Goal: Transaction & Acquisition: Purchase product/service

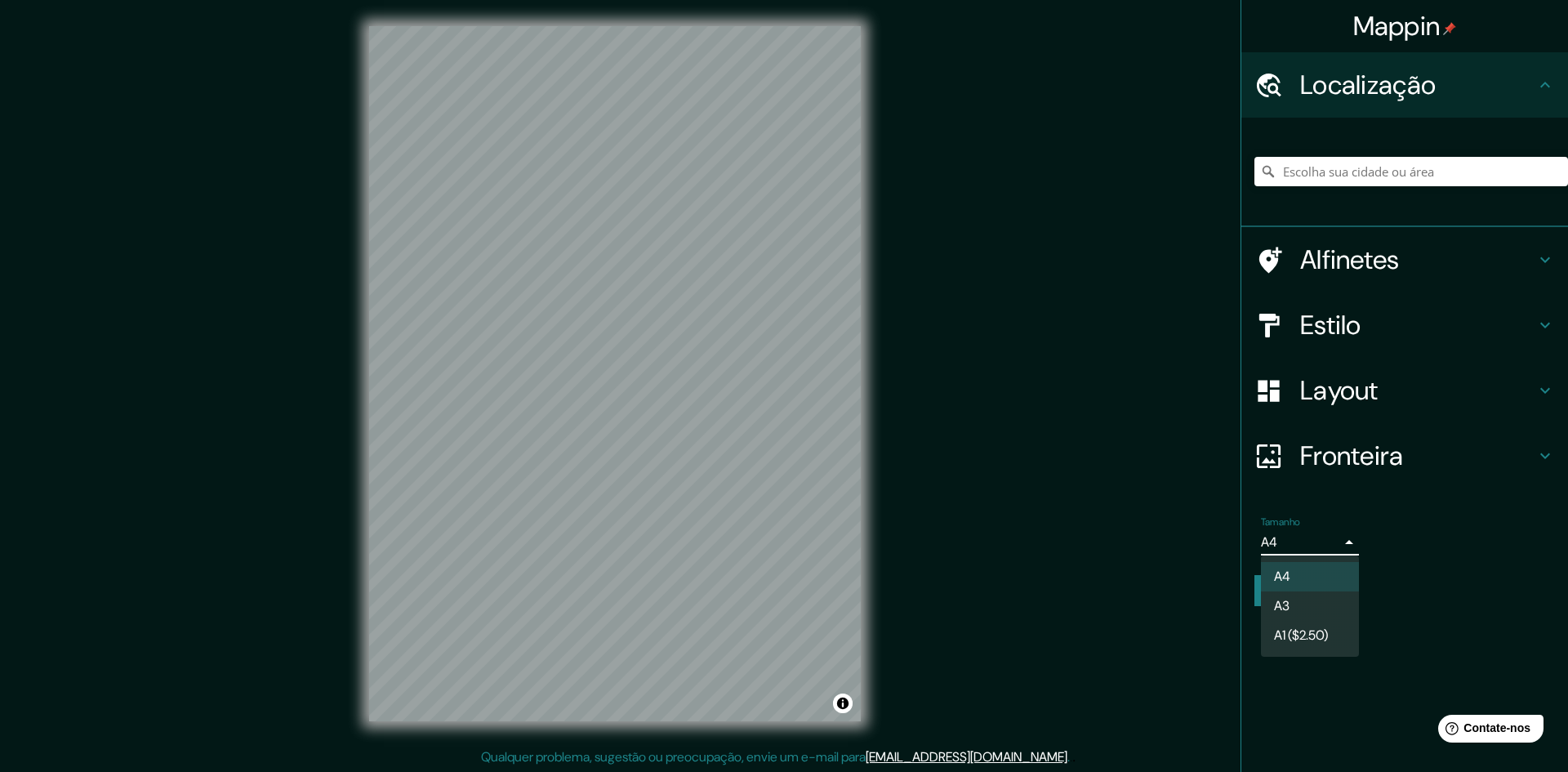
click at [1307, 533] on body "Mappin Localização Alfinetes Estilo Layout Fronteira Escolha uma borda. Dica : …" at bounding box center [784, 386] width 1568 height 772
click at [1292, 618] on li "A3" at bounding box center [1309, 607] width 98 height 30
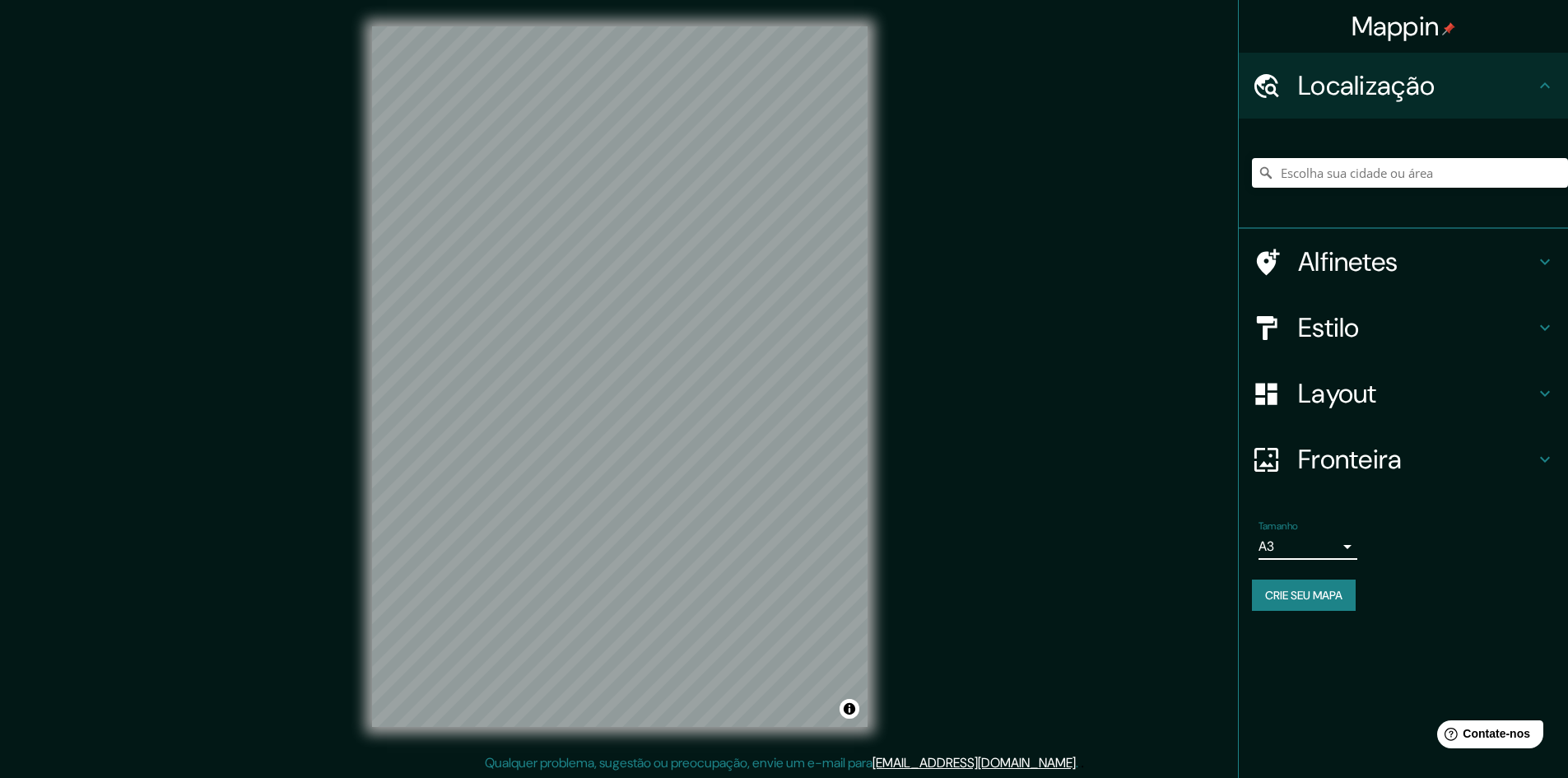
click at [1347, 321] on font "Estilo" at bounding box center [1329, 327] width 62 height 34
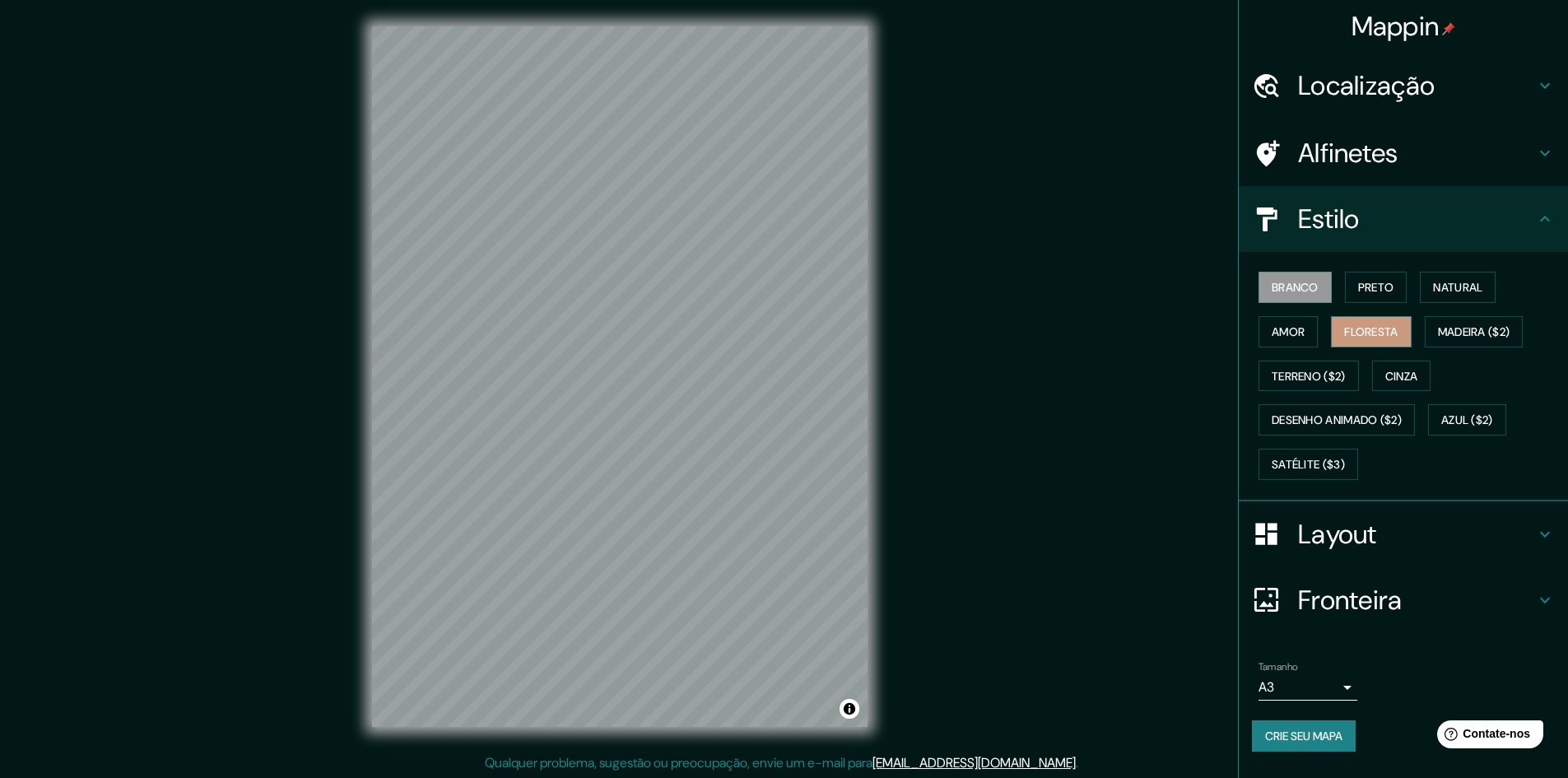
click at [1396, 330] on font "Floresta" at bounding box center [1371, 331] width 54 height 15
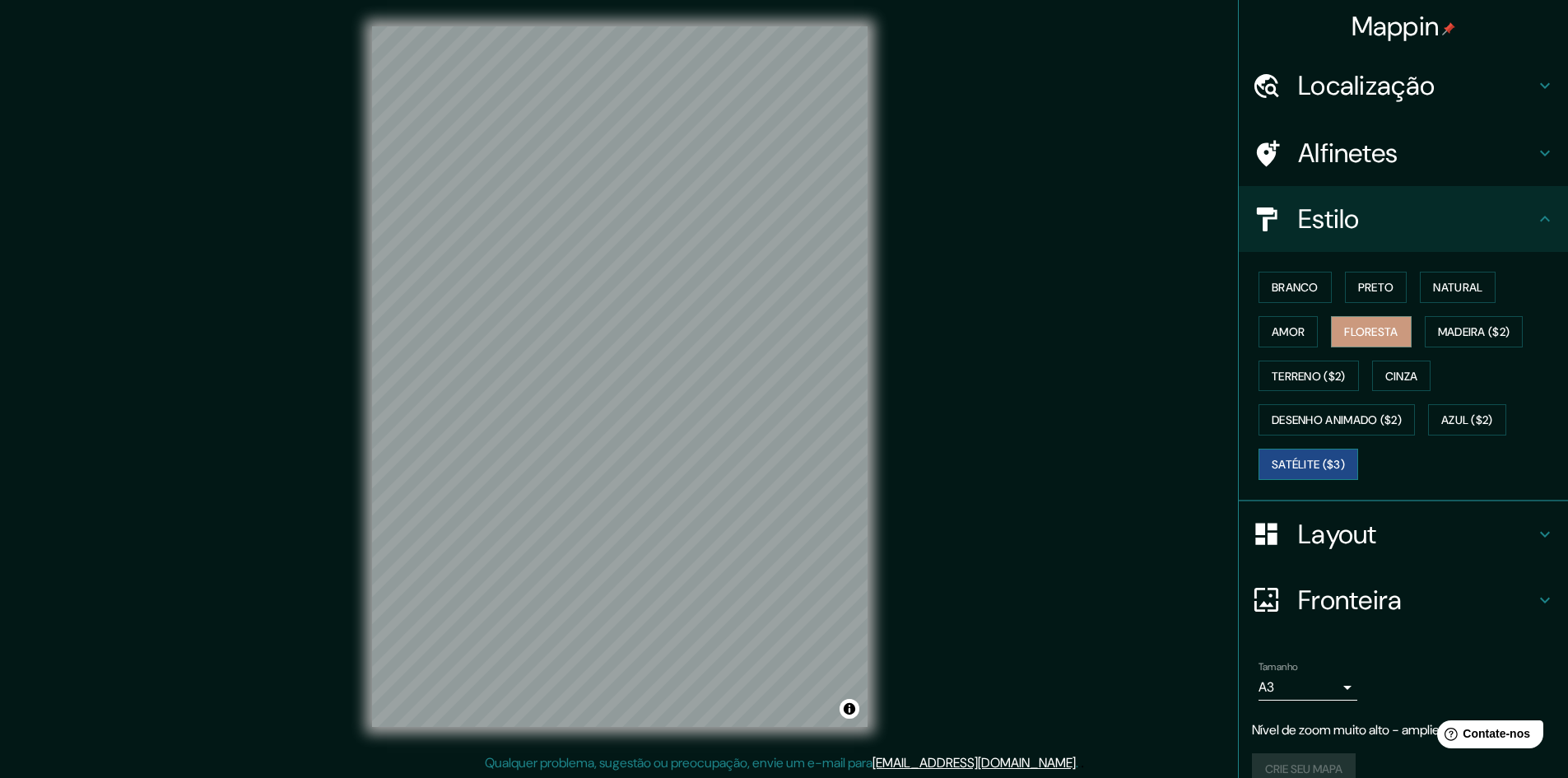
click at [1330, 461] on font "Satélite ($3)" at bounding box center [1308, 463] width 74 height 15
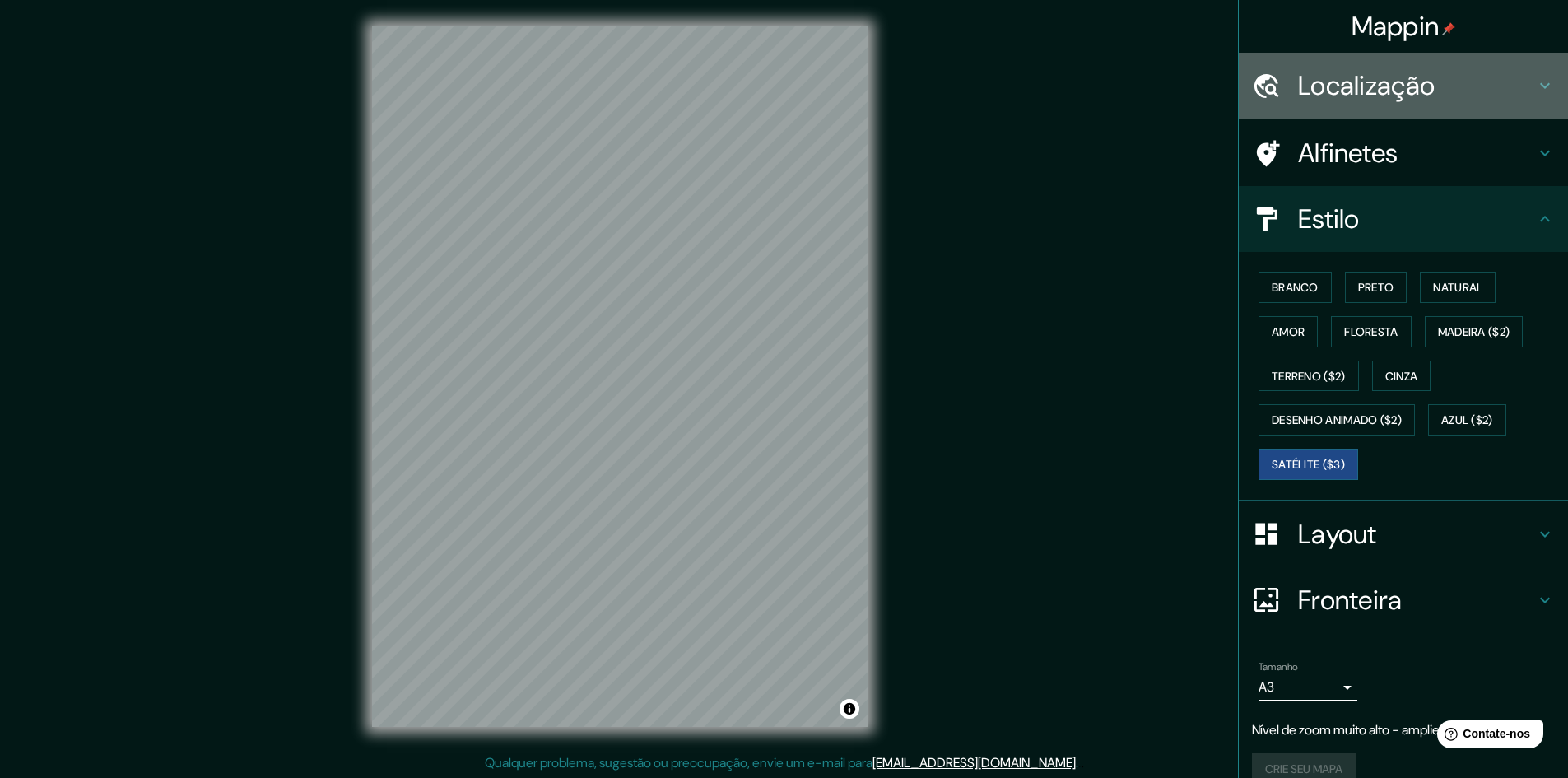
click at [1461, 89] on h4 "Localização" at bounding box center [1417, 86] width 237 height 33
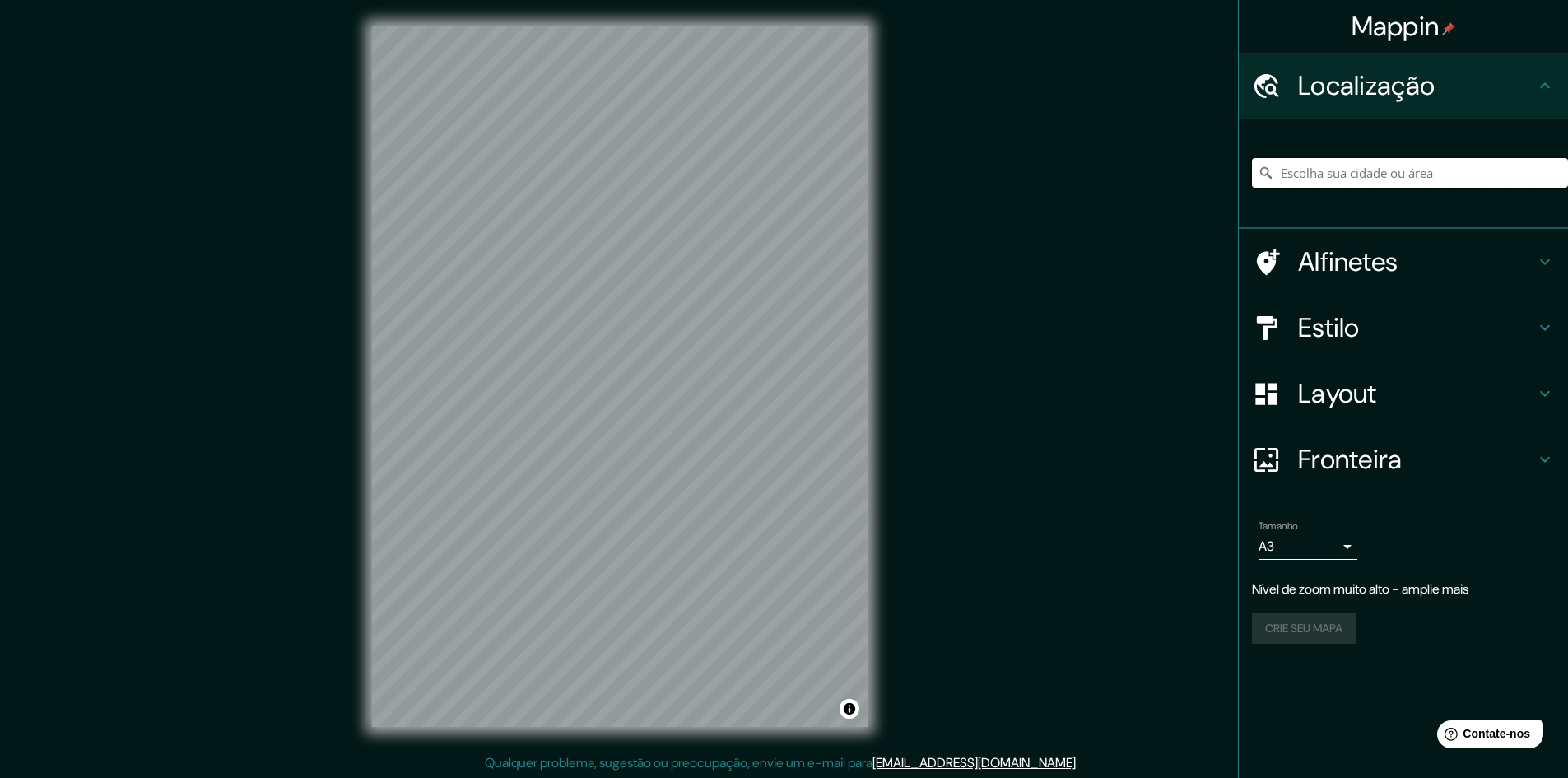
click at [1412, 169] on input "Escolha sua cidade ou área" at bounding box center [1410, 172] width 317 height 29
type input "x"
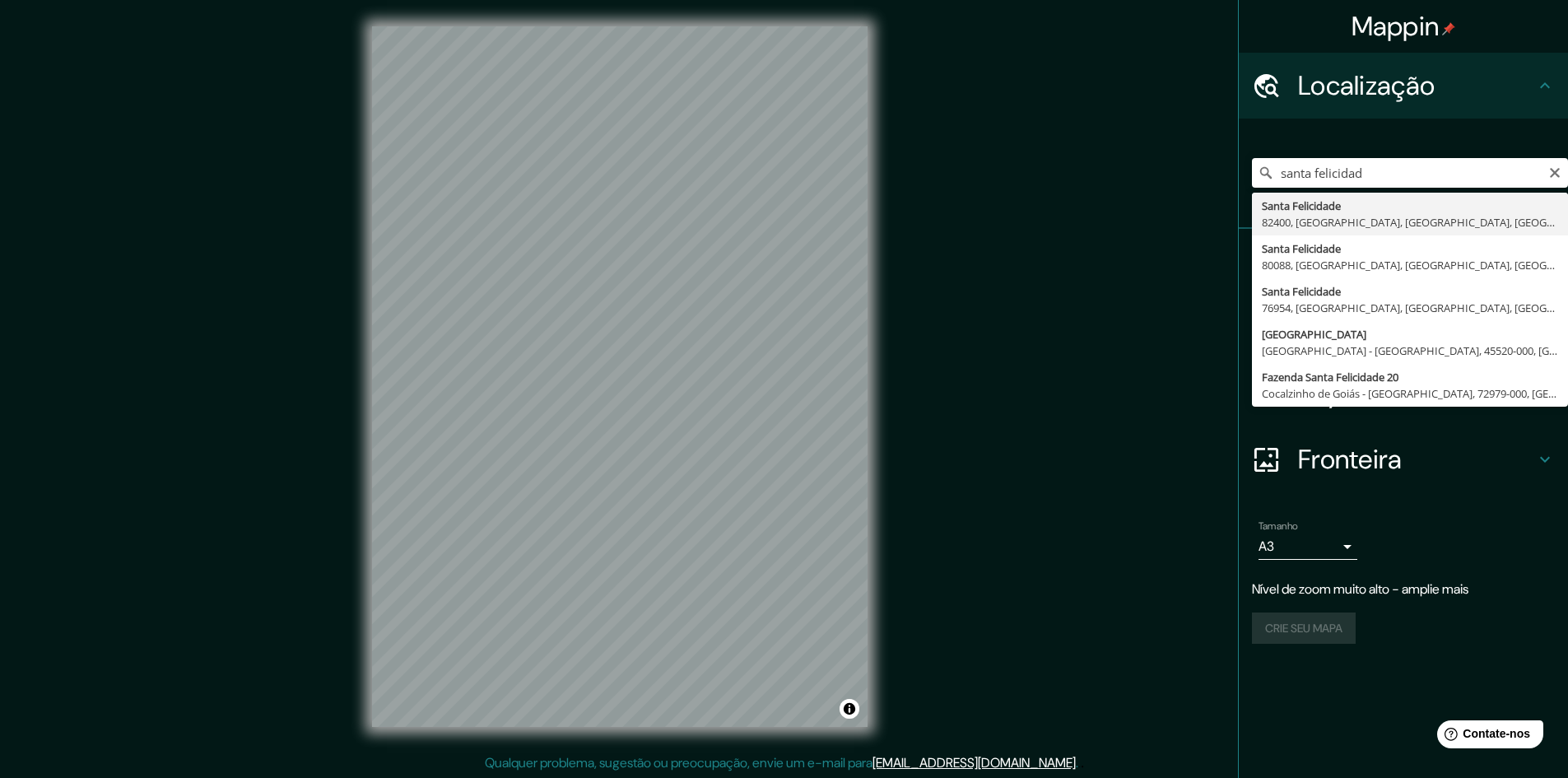
type input "Santa Felicidade, 82400, [GEOGRAPHIC_DATA], [GEOGRAPHIC_DATA], [GEOGRAPHIC_DATA]"
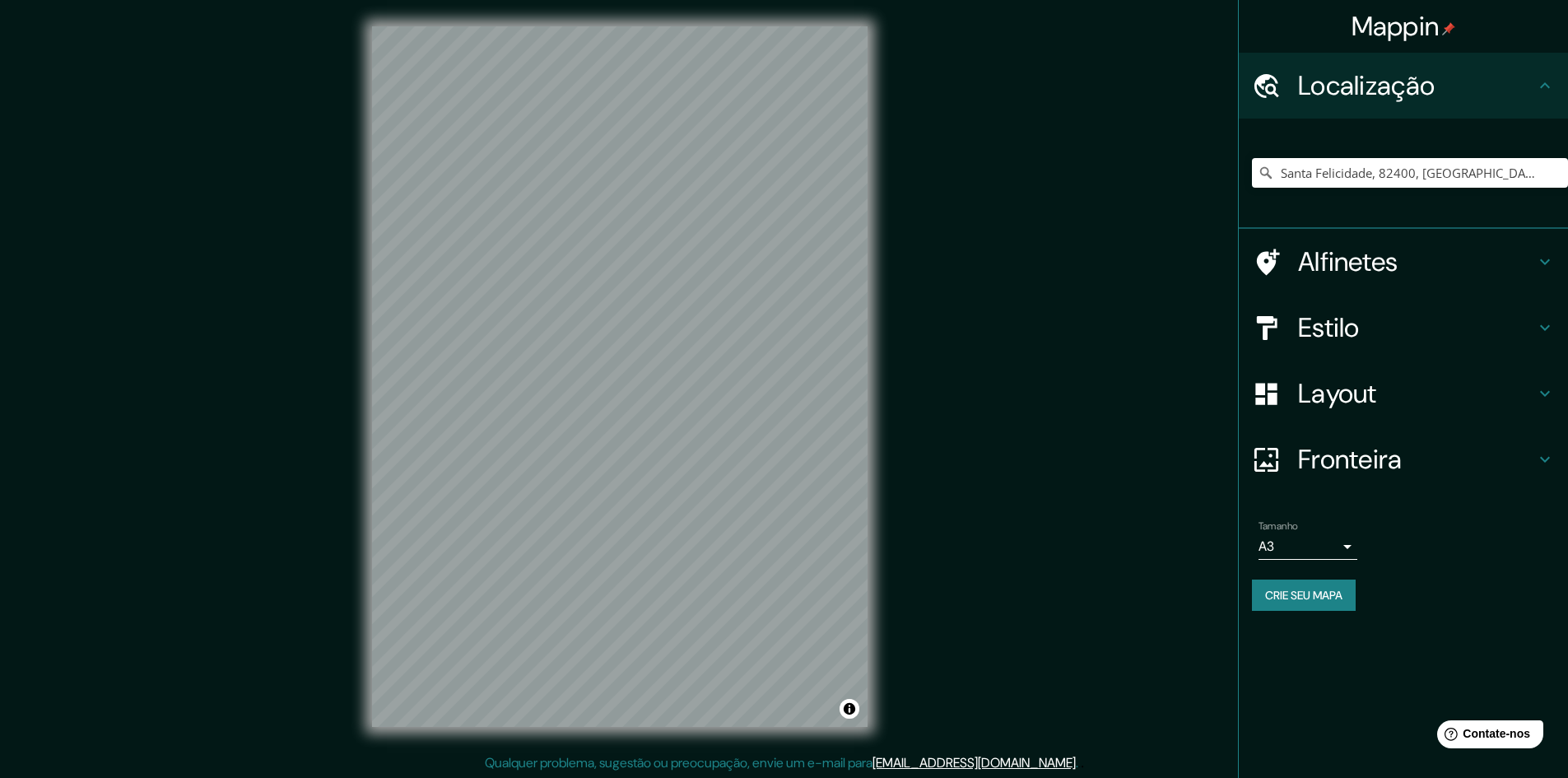
click at [1408, 340] on h4 "Estilo" at bounding box center [1417, 328] width 237 height 33
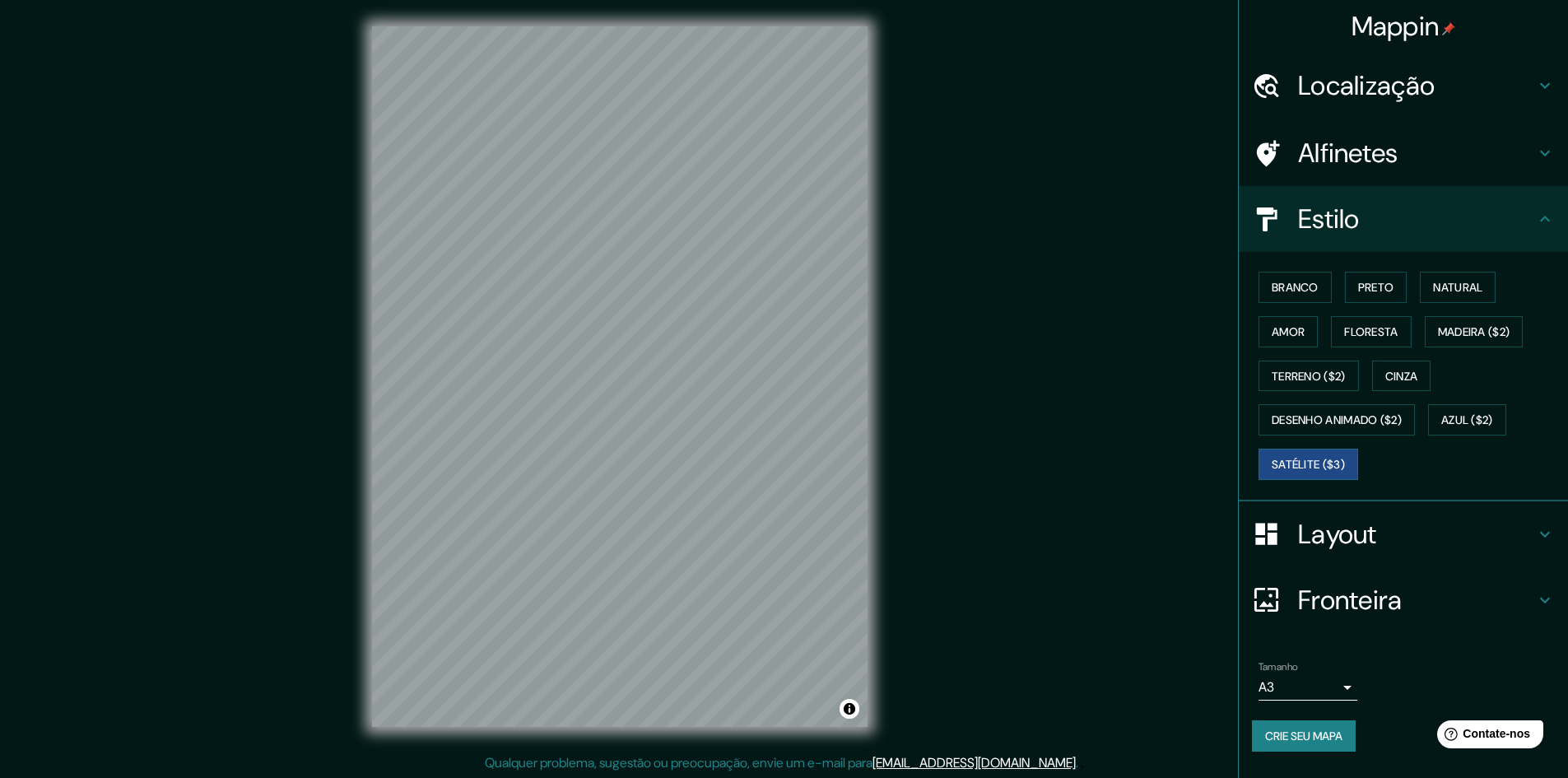
click at [1388, 150] on font "Alfinetes" at bounding box center [1348, 153] width 100 height 34
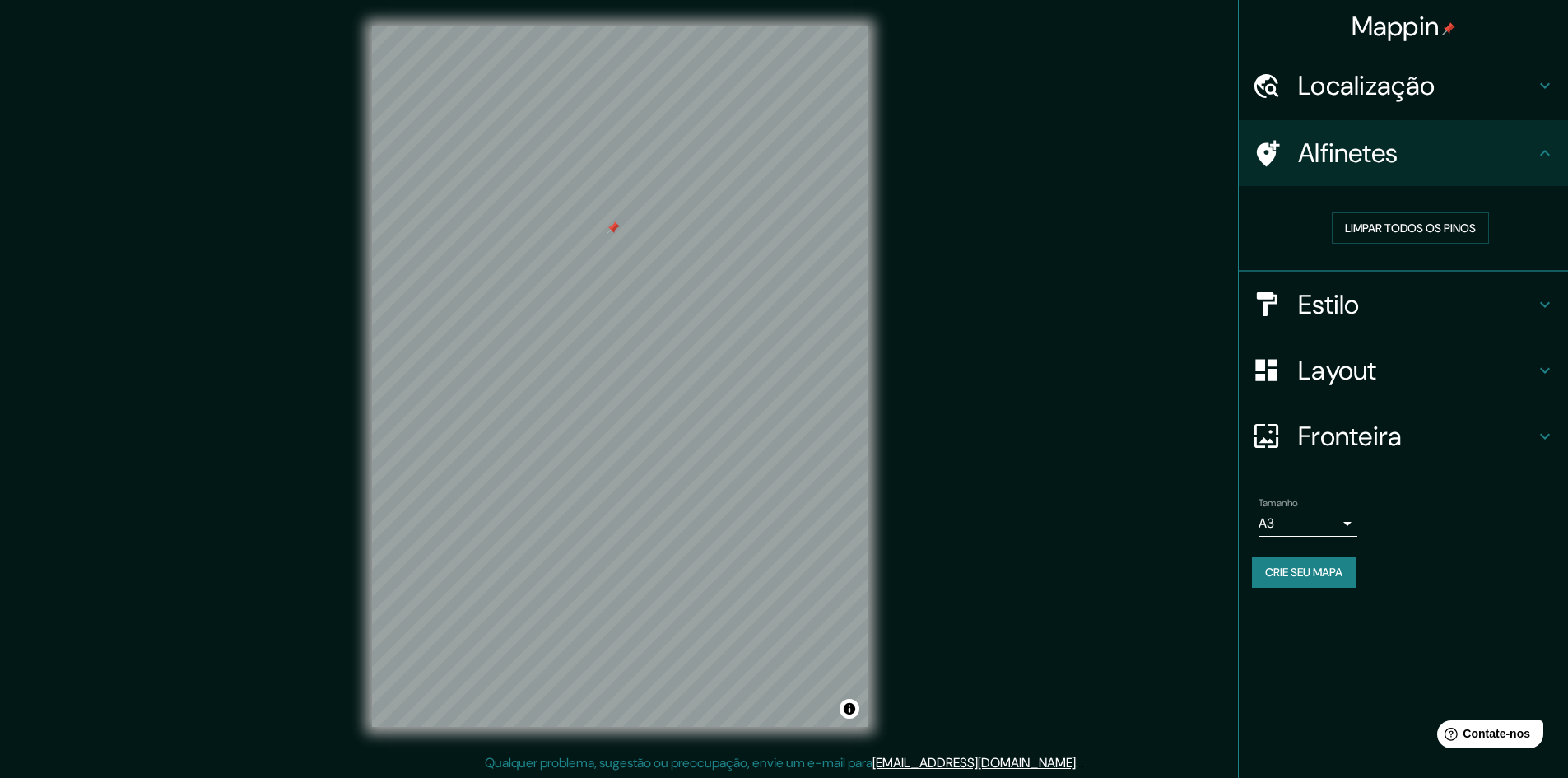
scroll to position [2, 0]
click at [1356, 311] on font "Estilo" at bounding box center [1329, 304] width 62 height 34
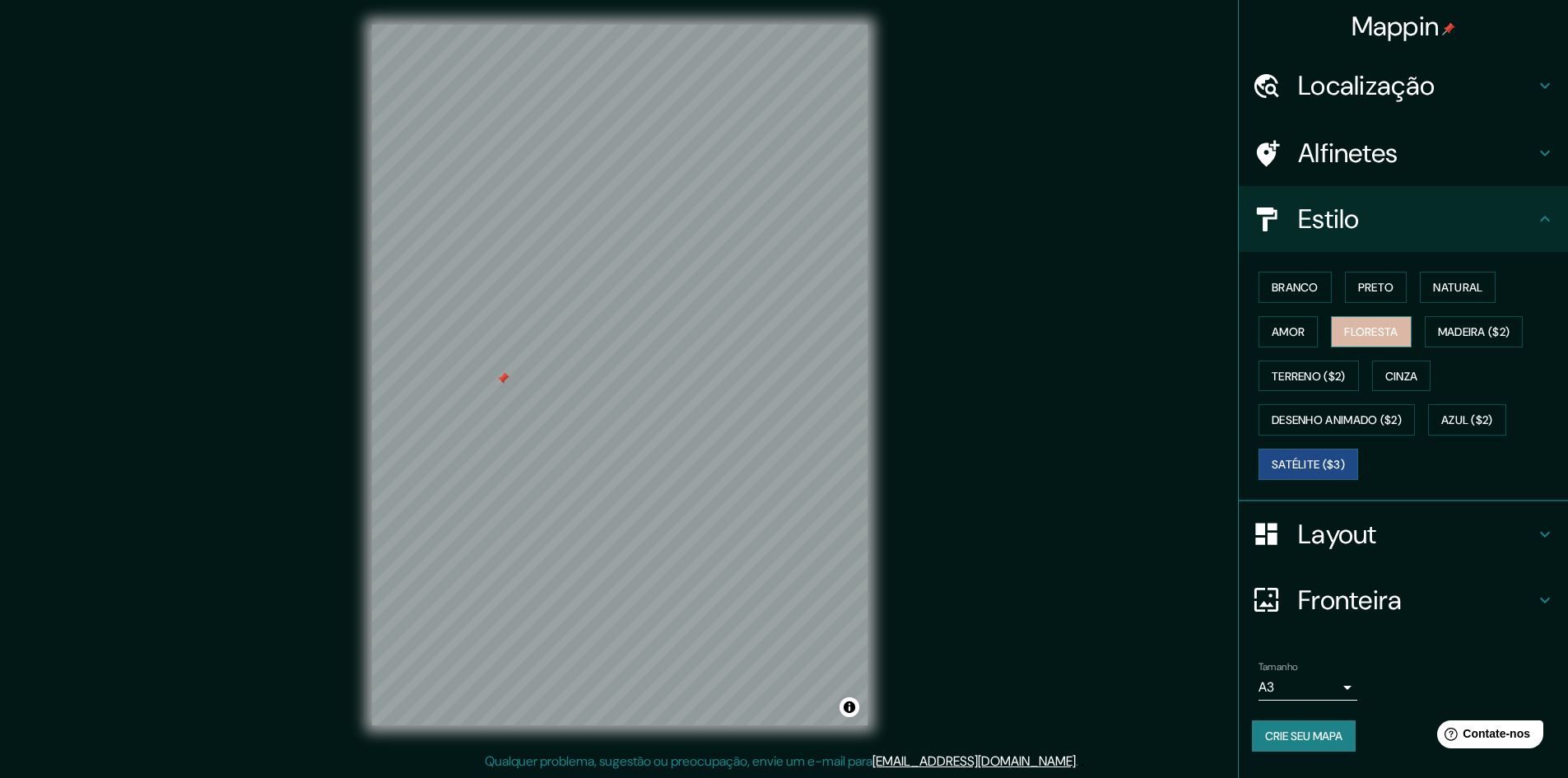
click at [1398, 333] on font "Floresta" at bounding box center [1371, 331] width 54 height 15
click at [1300, 463] on font "Satélite ($3)" at bounding box center [1308, 463] width 74 height 15
click at [1373, 328] on font "Floresta" at bounding box center [1371, 331] width 54 height 15
click at [1337, 454] on font "Satélite ($3)" at bounding box center [1308, 464] width 74 height 22
click at [753, 776] on html "Mappin Localização [GEOGRAPHIC_DATA], 82400, [GEOGRAPHIC_DATA], [GEOGRAPHIC_DAT…" at bounding box center [784, 387] width 1568 height 778
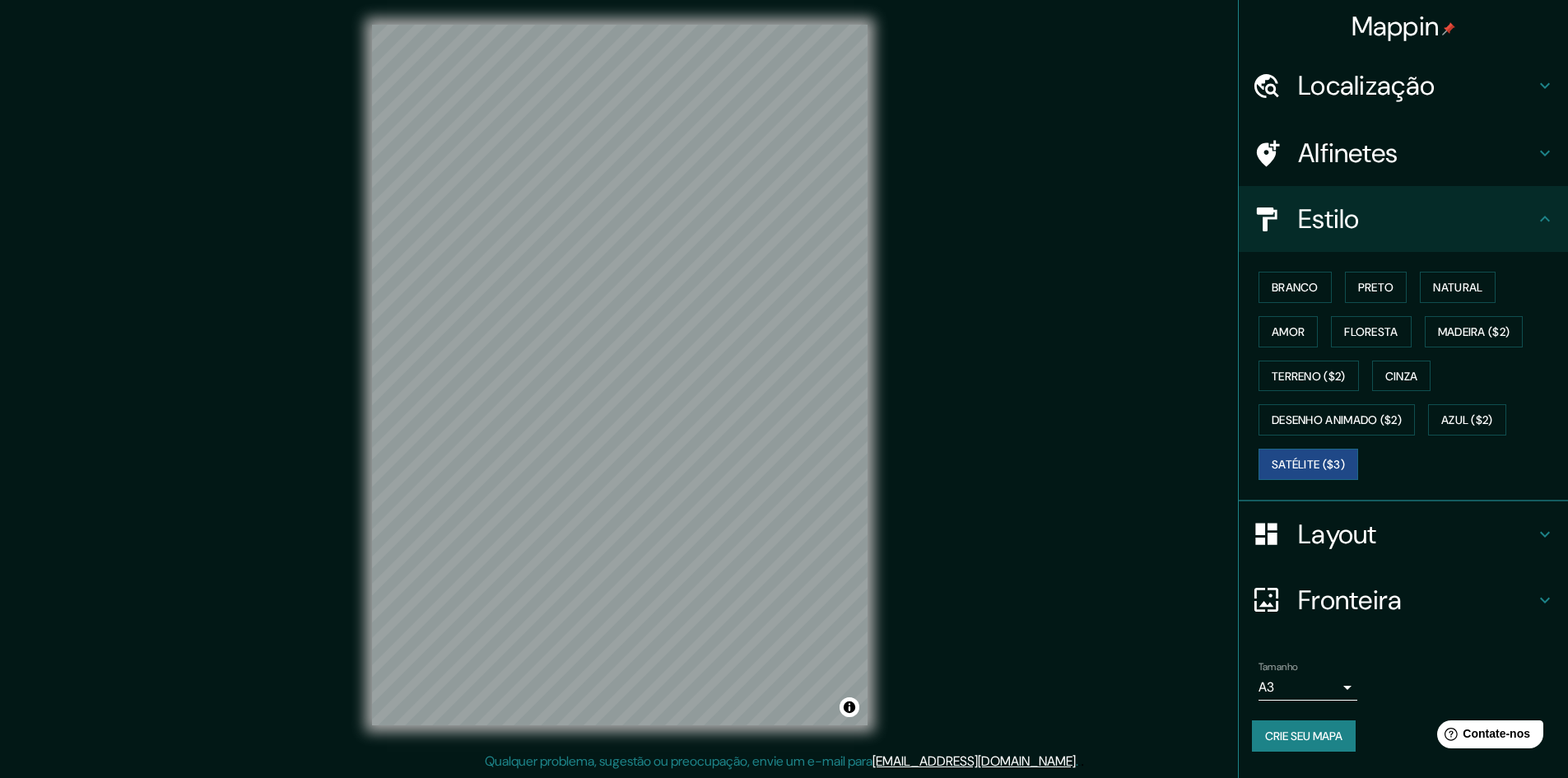
click at [319, 24] on div "Mappin Localização [GEOGRAPHIC_DATA], 82400, [GEOGRAPHIC_DATA], [GEOGRAPHIC_DAT…" at bounding box center [784, 388] width 1568 height 780
click at [317, 37] on div "Mappin Localização [GEOGRAPHIC_DATA], 82400, [GEOGRAPHIC_DATA], [GEOGRAPHIC_DAT…" at bounding box center [784, 388] width 1568 height 780
click at [905, 647] on div "Mappin Localização [GEOGRAPHIC_DATA], 82400, [GEOGRAPHIC_DATA], [GEOGRAPHIC_DAT…" at bounding box center [784, 388] width 1568 height 780
click at [0, 258] on div "Mappin Localização [GEOGRAPHIC_DATA], 82400, [GEOGRAPHIC_DATA], [GEOGRAPHIC_DAT…" at bounding box center [784, 388] width 1568 height 780
click at [1135, 563] on div "Mappin Localização [GEOGRAPHIC_DATA], 82400, [GEOGRAPHIC_DATA], [GEOGRAPHIC_DAT…" at bounding box center [784, 388] width 1568 height 780
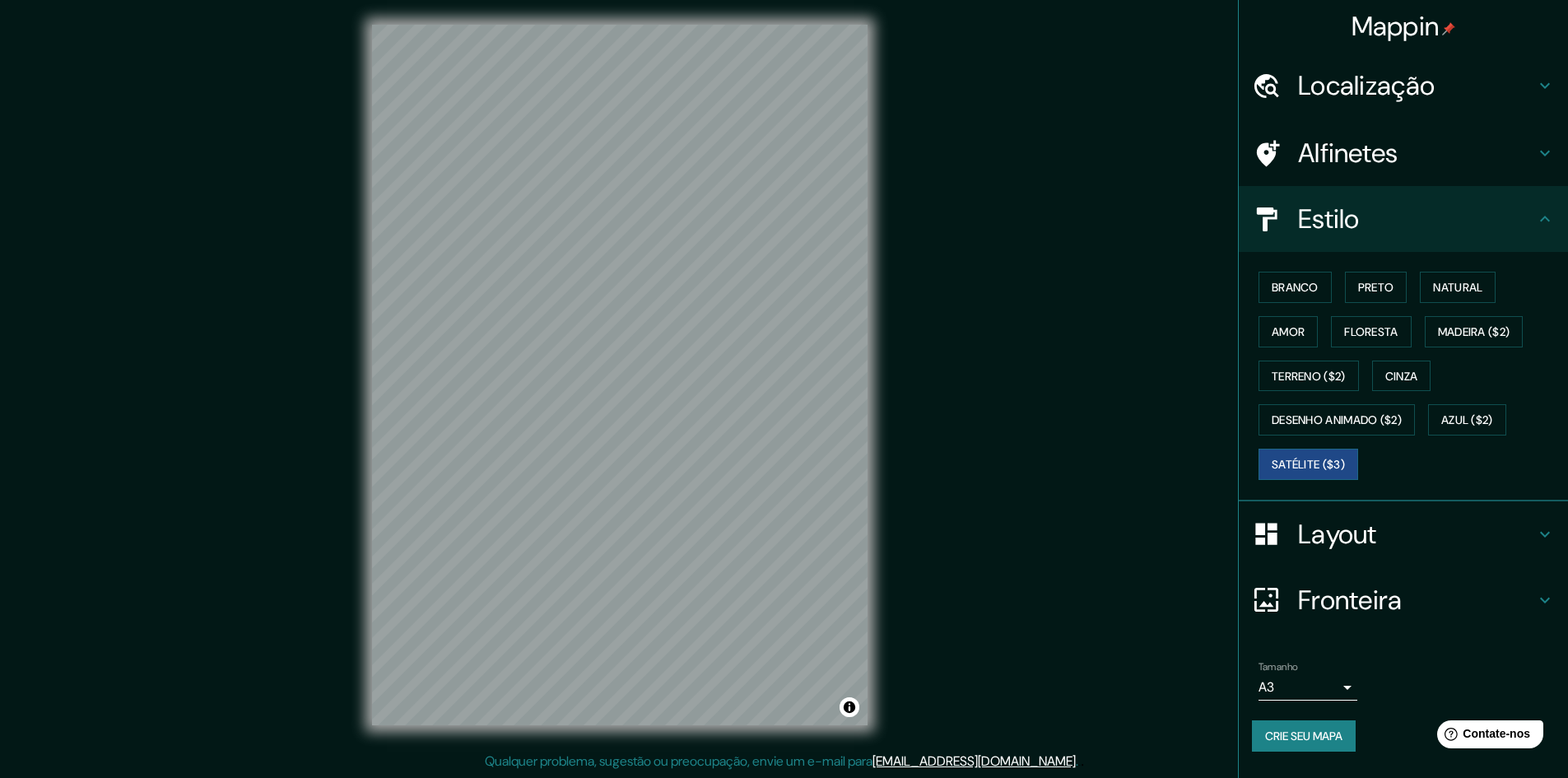
click at [1032, 592] on div "Mappin Localização [GEOGRAPHIC_DATA], 82400, [GEOGRAPHIC_DATA], [GEOGRAPHIC_DAT…" at bounding box center [784, 388] width 1568 height 780
click at [1041, 610] on div "Mappin Localização [GEOGRAPHIC_DATA], 82400, [GEOGRAPHIC_DATA], [GEOGRAPHIC_DAT…" at bounding box center [784, 388] width 1568 height 780
click at [301, 54] on div "Mappin Localização [GEOGRAPHIC_DATA], 82400, [GEOGRAPHIC_DATA], [GEOGRAPHIC_DAT…" at bounding box center [784, 388] width 1568 height 780
click at [369, 114] on div "© Mapbox © OpenStreetMap Improve this map © Maxar" at bounding box center [620, 374] width 549 height 754
click at [976, 469] on div "Mappin Localização [GEOGRAPHIC_DATA], 82400, [GEOGRAPHIC_DATA], [GEOGRAPHIC_DAT…" at bounding box center [784, 388] width 1568 height 780
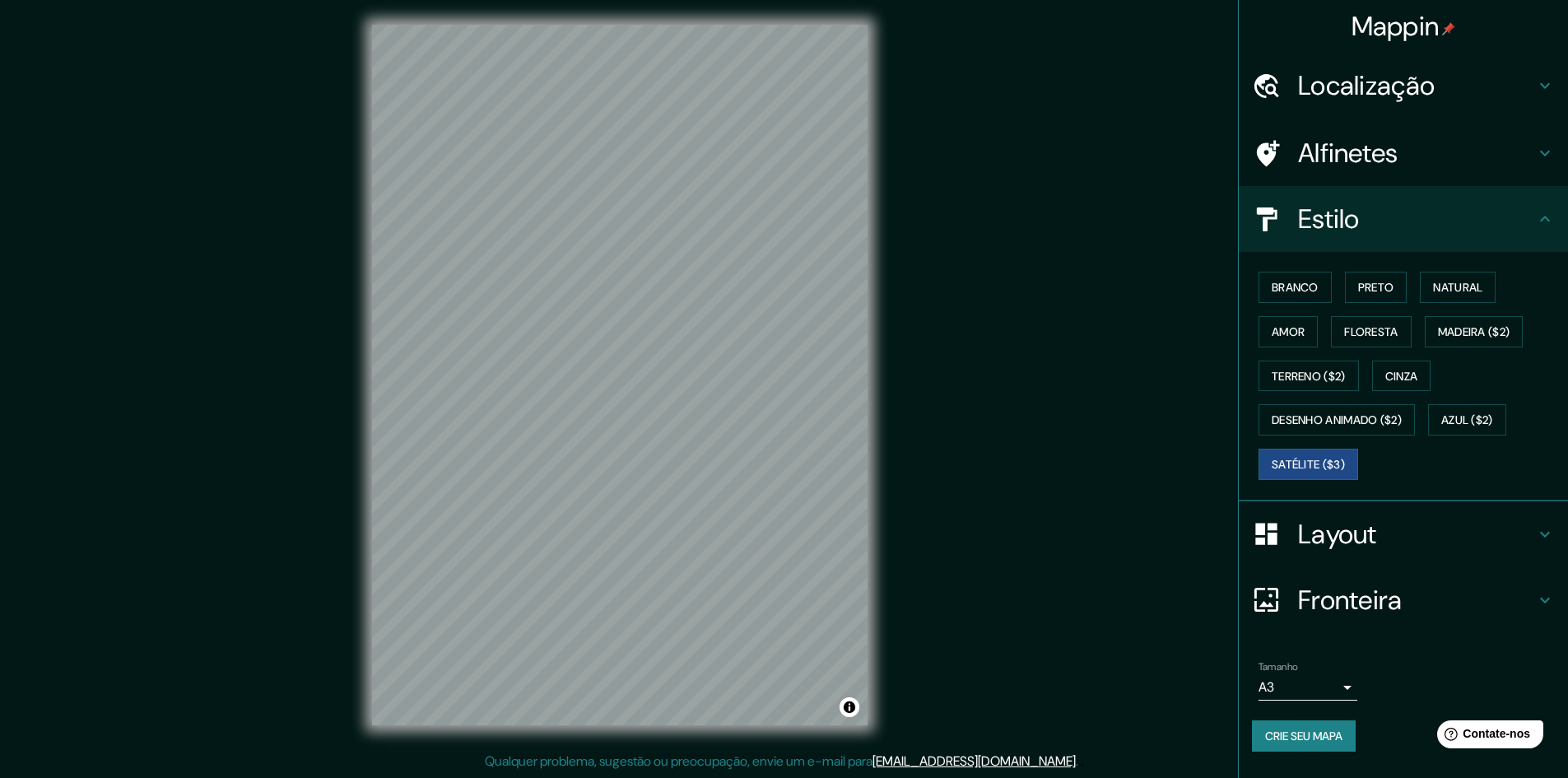
click at [1083, 634] on div "Mappin Localização [GEOGRAPHIC_DATA], 82400, [GEOGRAPHIC_DATA], [GEOGRAPHIC_DAT…" at bounding box center [784, 388] width 1568 height 780
click at [1039, 563] on div "Mappin Localização [GEOGRAPHIC_DATA], 82400, [GEOGRAPHIC_DATA], [GEOGRAPHIC_DAT…" at bounding box center [784, 388] width 1568 height 780
click at [978, 481] on div "Mappin Localização [GEOGRAPHIC_DATA], 82400, [GEOGRAPHIC_DATA], [GEOGRAPHIC_DAT…" at bounding box center [784, 388] width 1568 height 780
click at [893, 394] on div "© Mapbox © OpenStreetMap Improve this map © Maxar" at bounding box center [620, 374] width 549 height 754
click at [899, 379] on div "Mappin Localização [GEOGRAPHIC_DATA], 82400, [GEOGRAPHIC_DATA], [GEOGRAPHIC_DAT…" at bounding box center [784, 388] width 1568 height 780
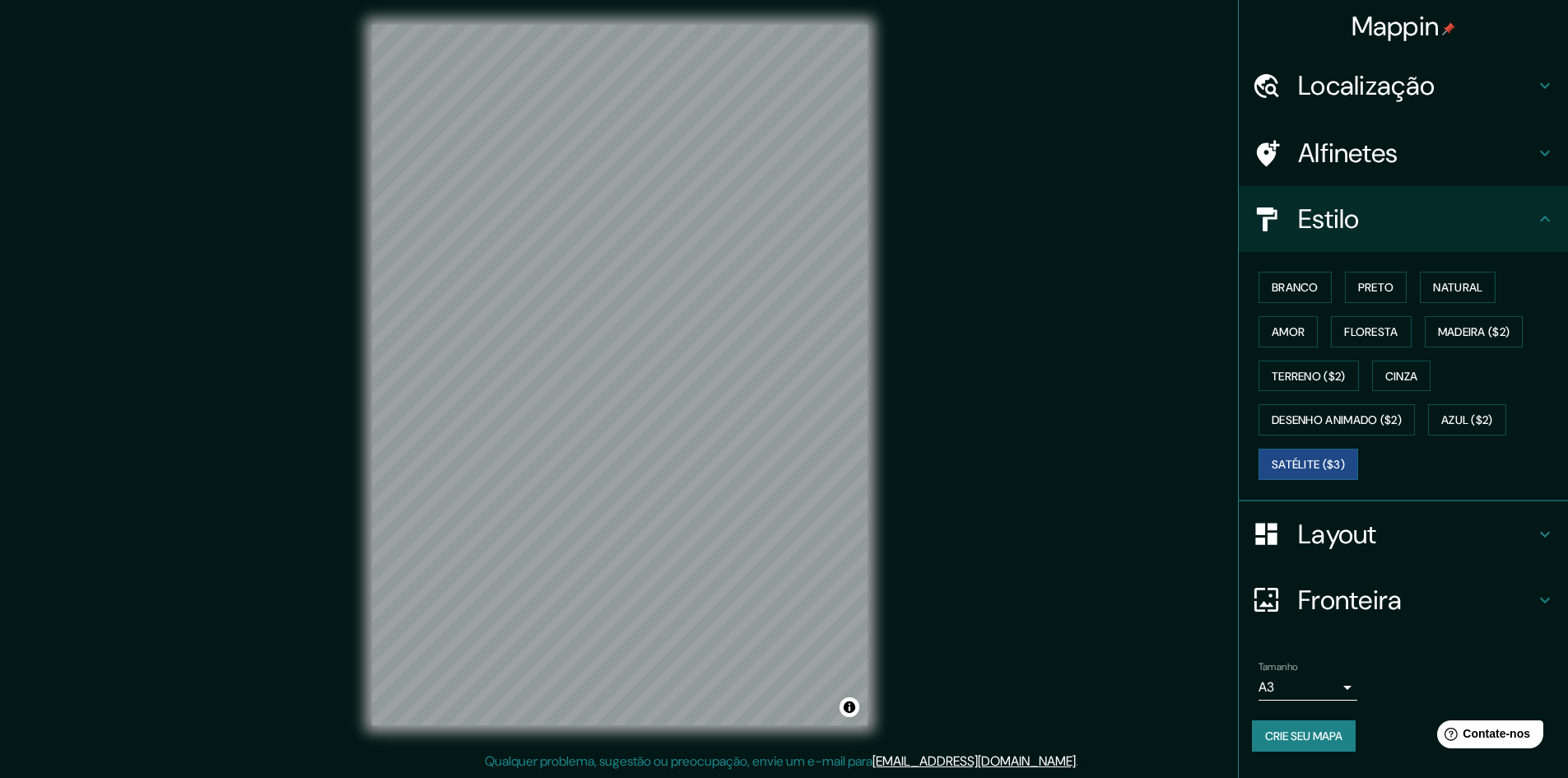
scroll to position [0, 0]
click at [368, 463] on div "© Mapbox © OpenStreetMap Improve this map © Maxar" at bounding box center [620, 376] width 549 height 754
drag, startPoint x: 1378, startPoint y: 103, endPoint x: 1387, endPoint y: 101, distance: 9.2
click at [1382, 102] on div "Localização" at bounding box center [1403, 85] width 329 height 66
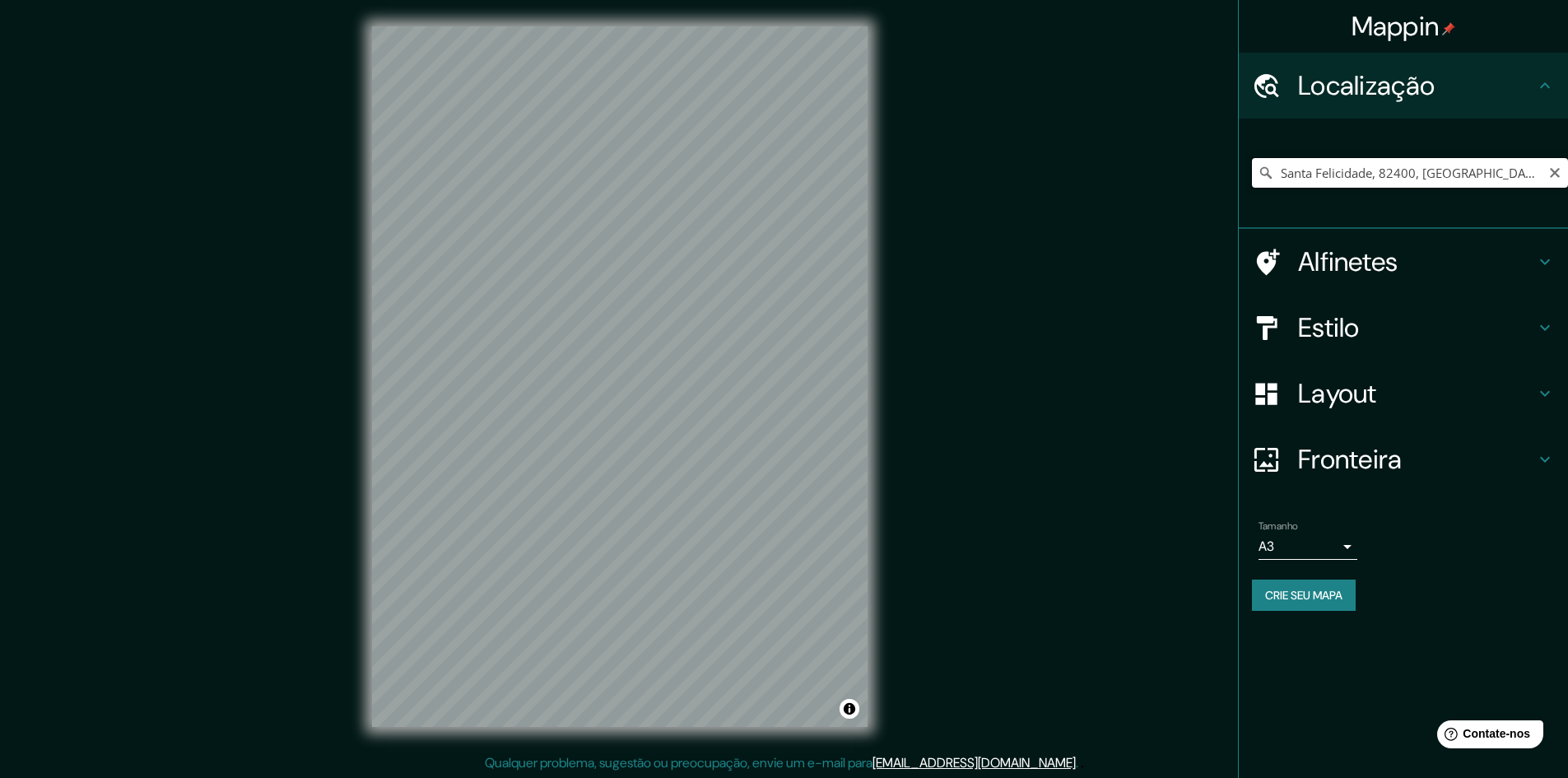
click at [1392, 179] on input "Santa Felicidade, 82400, [GEOGRAPHIC_DATA], [GEOGRAPHIC_DATA], [GEOGRAPHIC_DATA]" at bounding box center [1410, 172] width 317 height 29
click at [1553, 178] on icon "Claro" at bounding box center [1554, 172] width 13 height 13
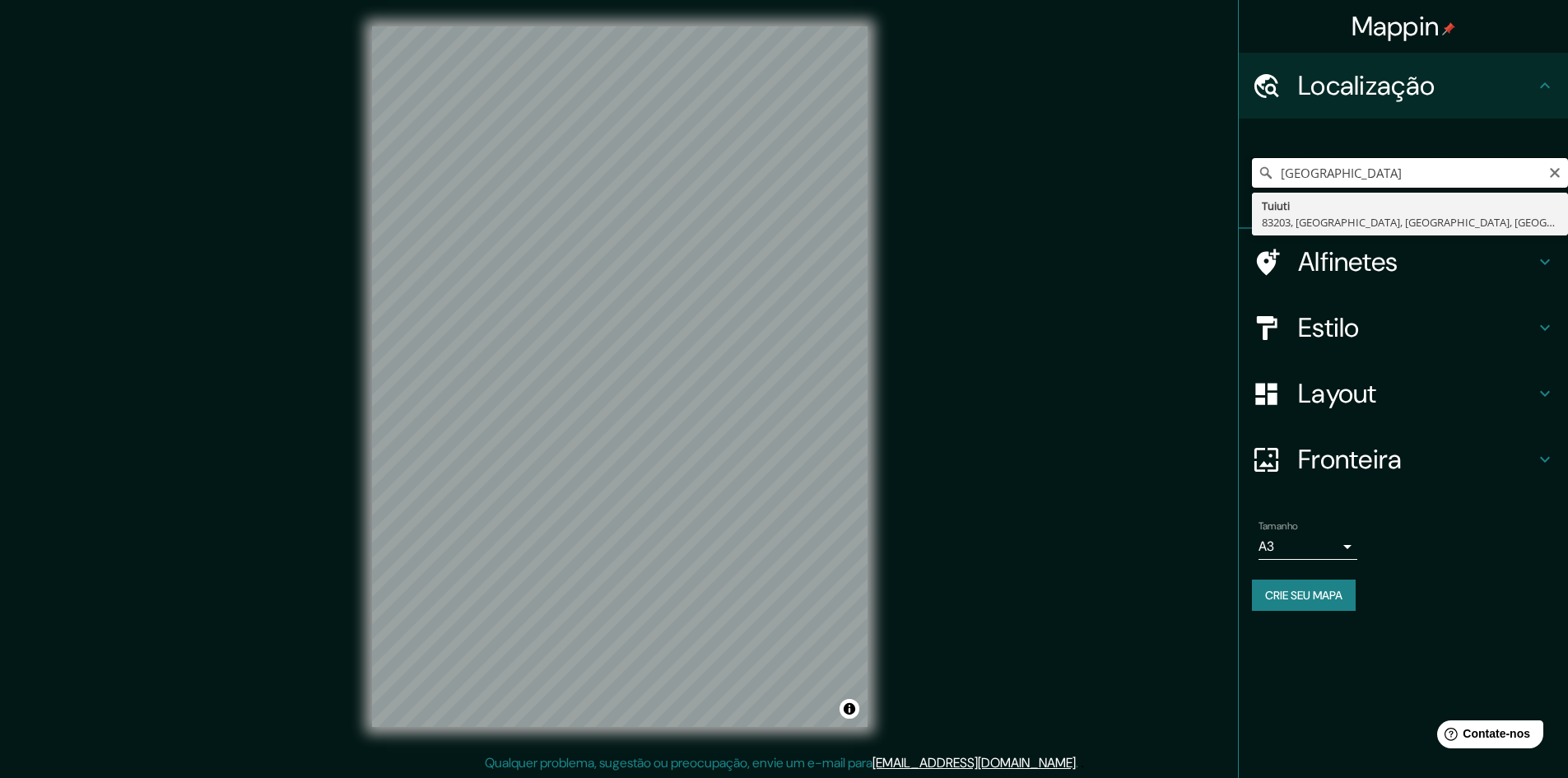
drag, startPoint x: 1468, startPoint y: 181, endPoint x: 1225, endPoint y: 167, distance: 243.4
click at [1225, 167] on div "Mappin Localização universidade tuiuti do paraná Tuiuti 83203, [GEOGRAPHIC_DATA…" at bounding box center [784, 390] width 1568 height 780
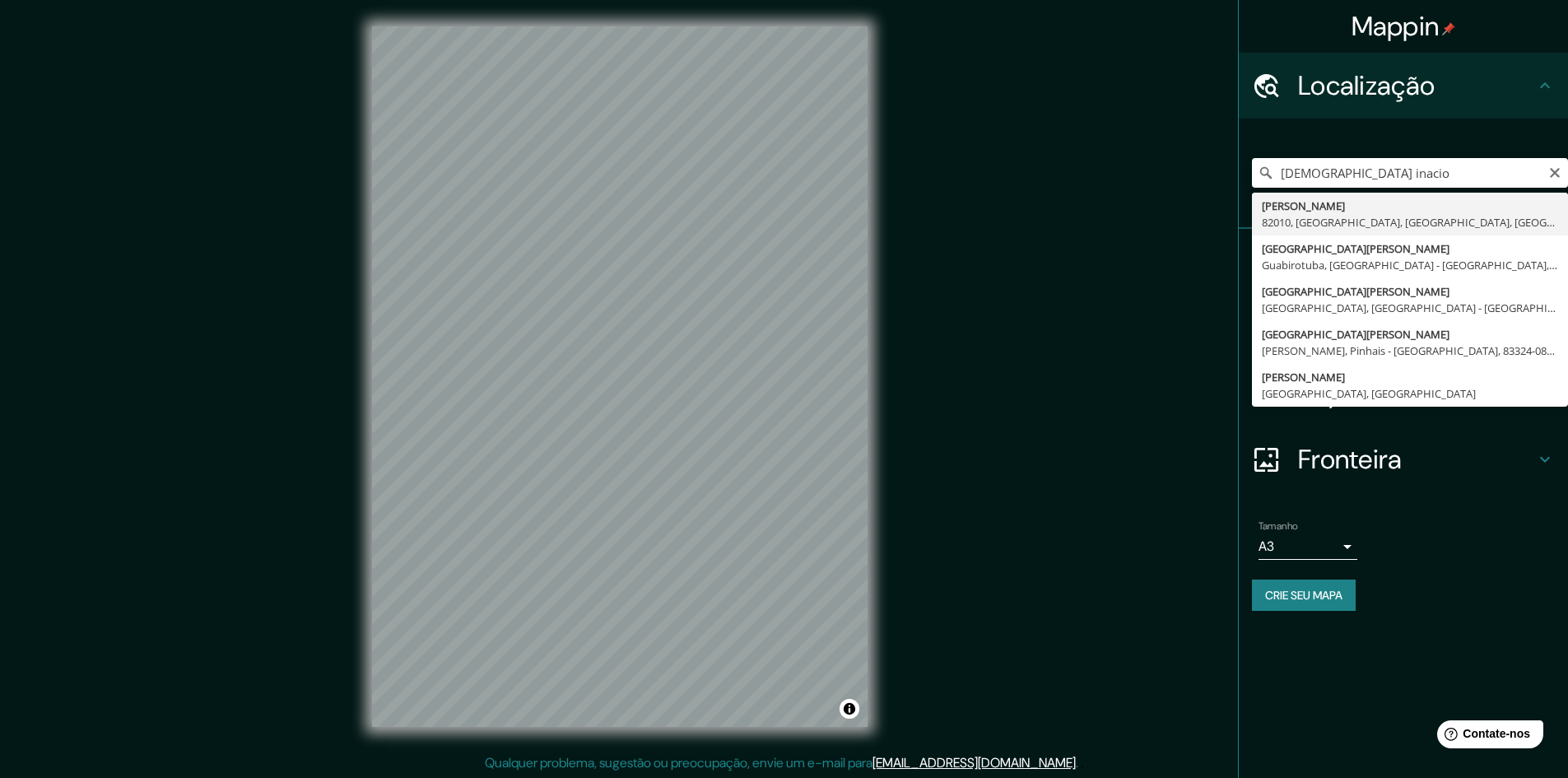
type input "[GEOGRAPHIC_DATA], 82010, [GEOGRAPHIC_DATA], [GEOGRAPHIC_DATA], [GEOGRAPHIC_DAT…"
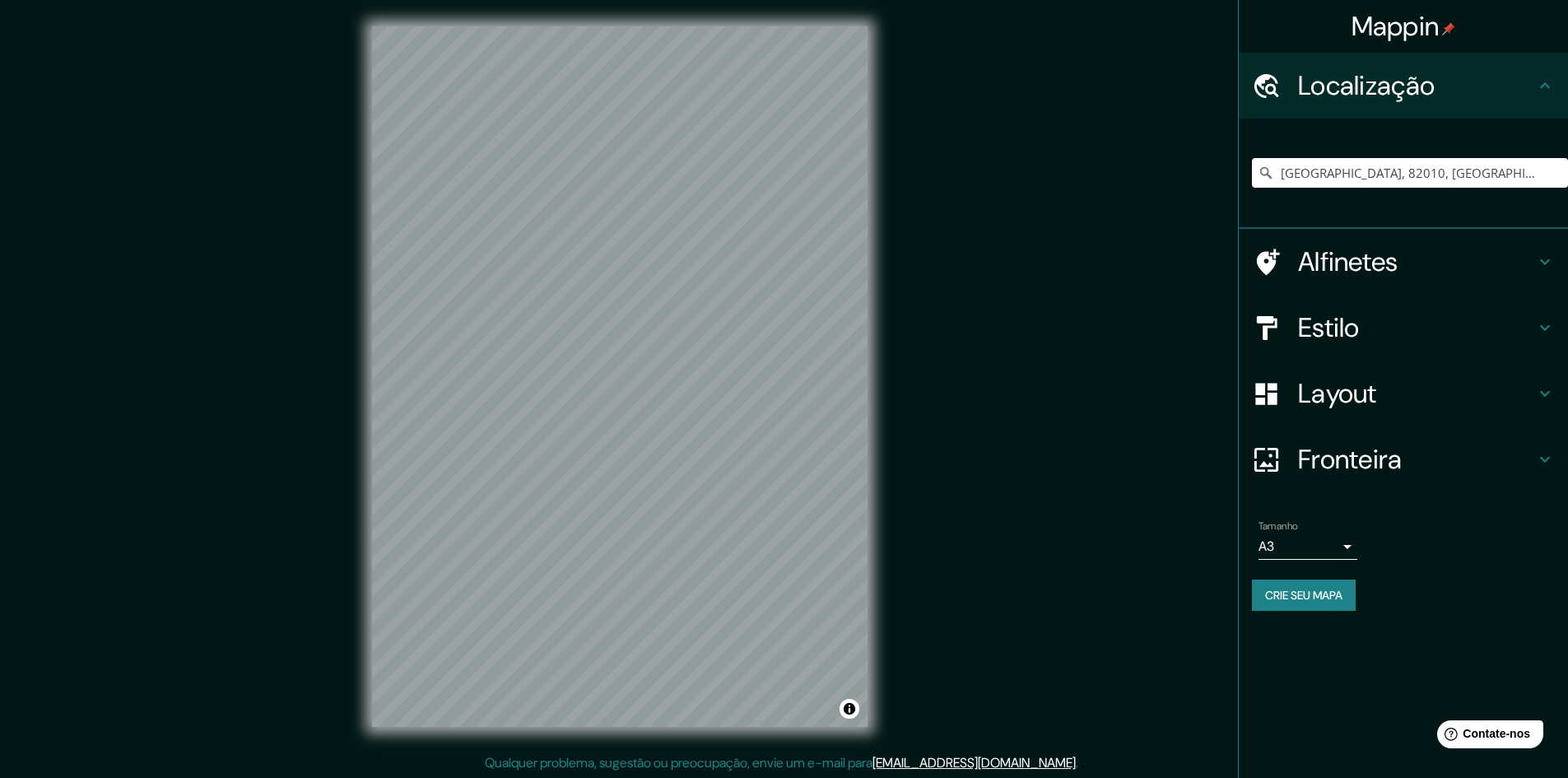
click at [1042, 351] on div "Mappin Localização [GEOGRAPHIC_DATA], 82010, [GEOGRAPHIC_DATA], [GEOGRAPHIC_DAT…" at bounding box center [784, 390] width 1568 height 780
click at [1418, 180] on input "[GEOGRAPHIC_DATA], 82010, [GEOGRAPHIC_DATA], [GEOGRAPHIC_DATA], [GEOGRAPHIC_DAT…" at bounding box center [1410, 172] width 317 height 29
click at [1553, 171] on icon "Claro" at bounding box center [1555, 172] width 10 height 10
paste input "R. [STREET_ADDRESS][PERSON_NAME]"
click at [122, 311] on div "Mappin Localização [STREET_ADDRESS][PERSON_NAME] Alfinetes Estilo Layout Fronte…" at bounding box center [784, 390] width 1568 height 780
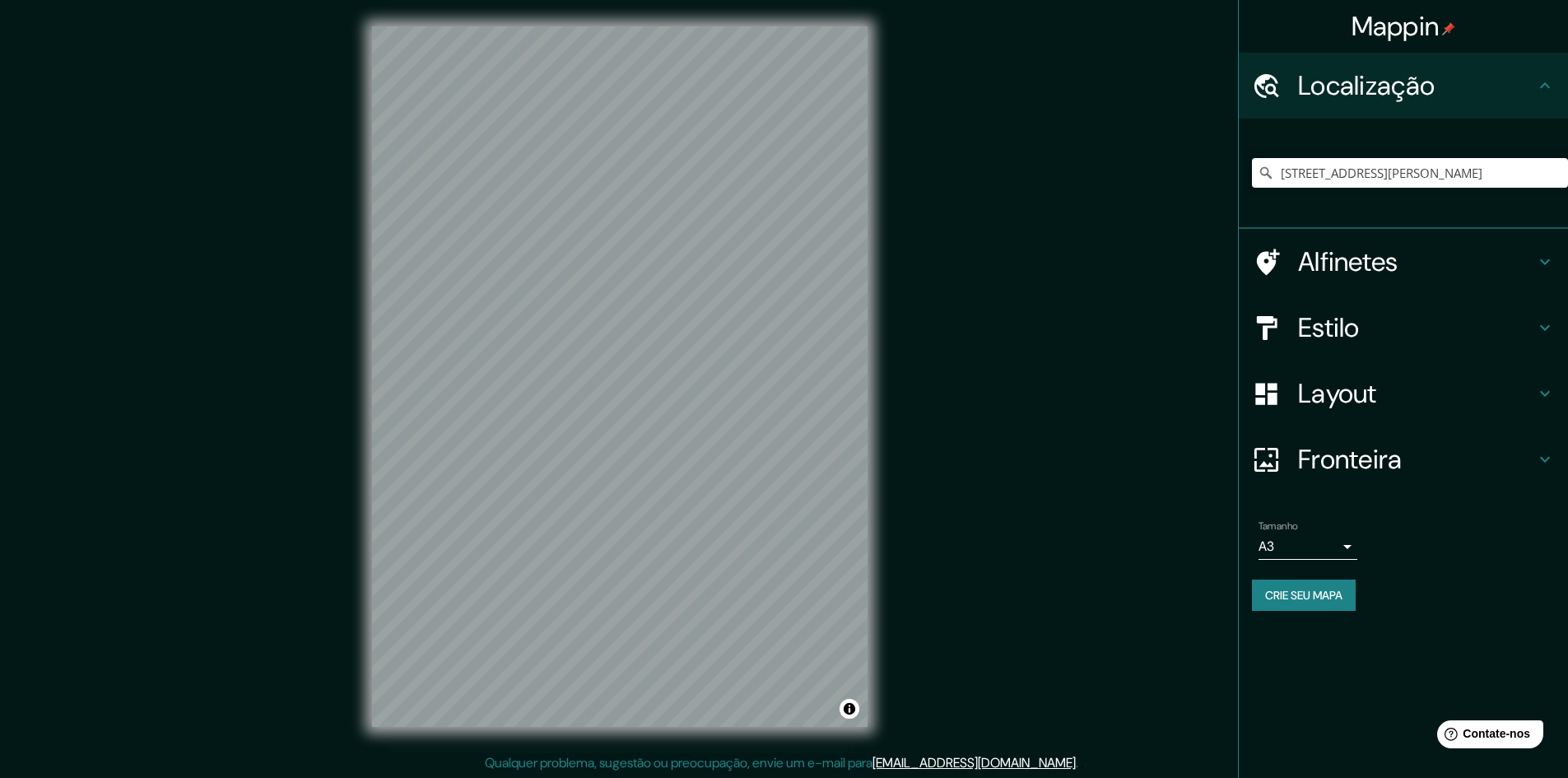
click at [907, 8] on div "Mappin Localização [STREET_ADDRESS][PERSON_NAME] Alfinetes Estilo Layout Fronte…" at bounding box center [784, 390] width 1568 height 780
click at [876, 593] on div "© Mapbox © OpenStreetMap Improve this map © Maxar" at bounding box center [620, 376] width 549 height 754
click at [1076, 508] on div "Mappin Localização [STREET_ADDRESS][PERSON_NAME] Alfinetes Estilo Layout Fronte…" at bounding box center [784, 390] width 1568 height 780
click at [662, 777] on html "Mappin Localização [STREET_ADDRESS][PERSON_NAME] Alfinetes Estilo Layout Fronte…" at bounding box center [784, 389] width 1568 height 778
click at [1001, 764] on div "Mappin Localização [STREET_ADDRESS][PERSON_NAME] Alfinetes Estilo Layout Fronte…" at bounding box center [784, 390] width 1568 height 780
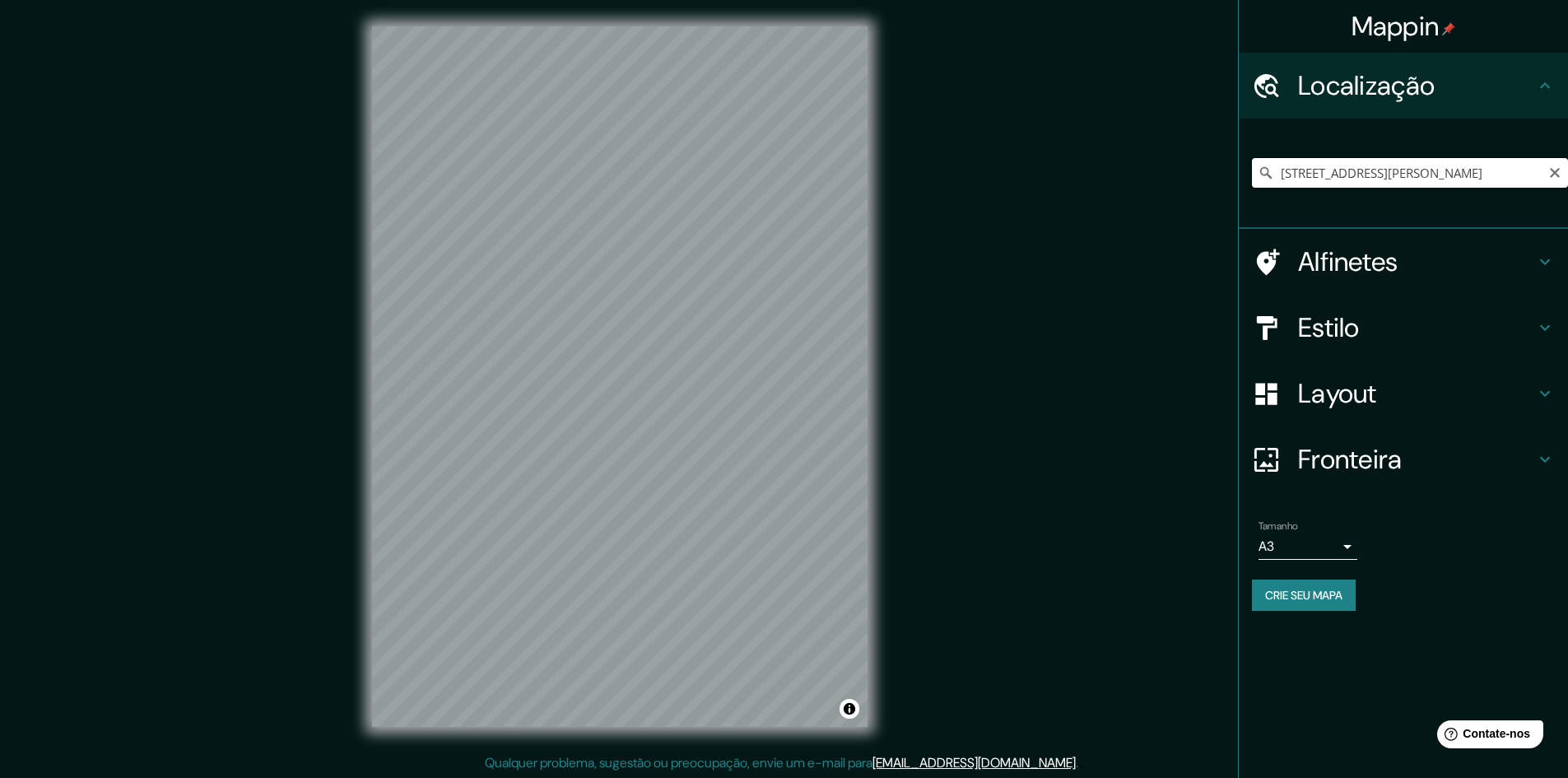
click at [1269, 181] on input "[STREET_ADDRESS][PERSON_NAME]" at bounding box center [1410, 172] width 317 height 29
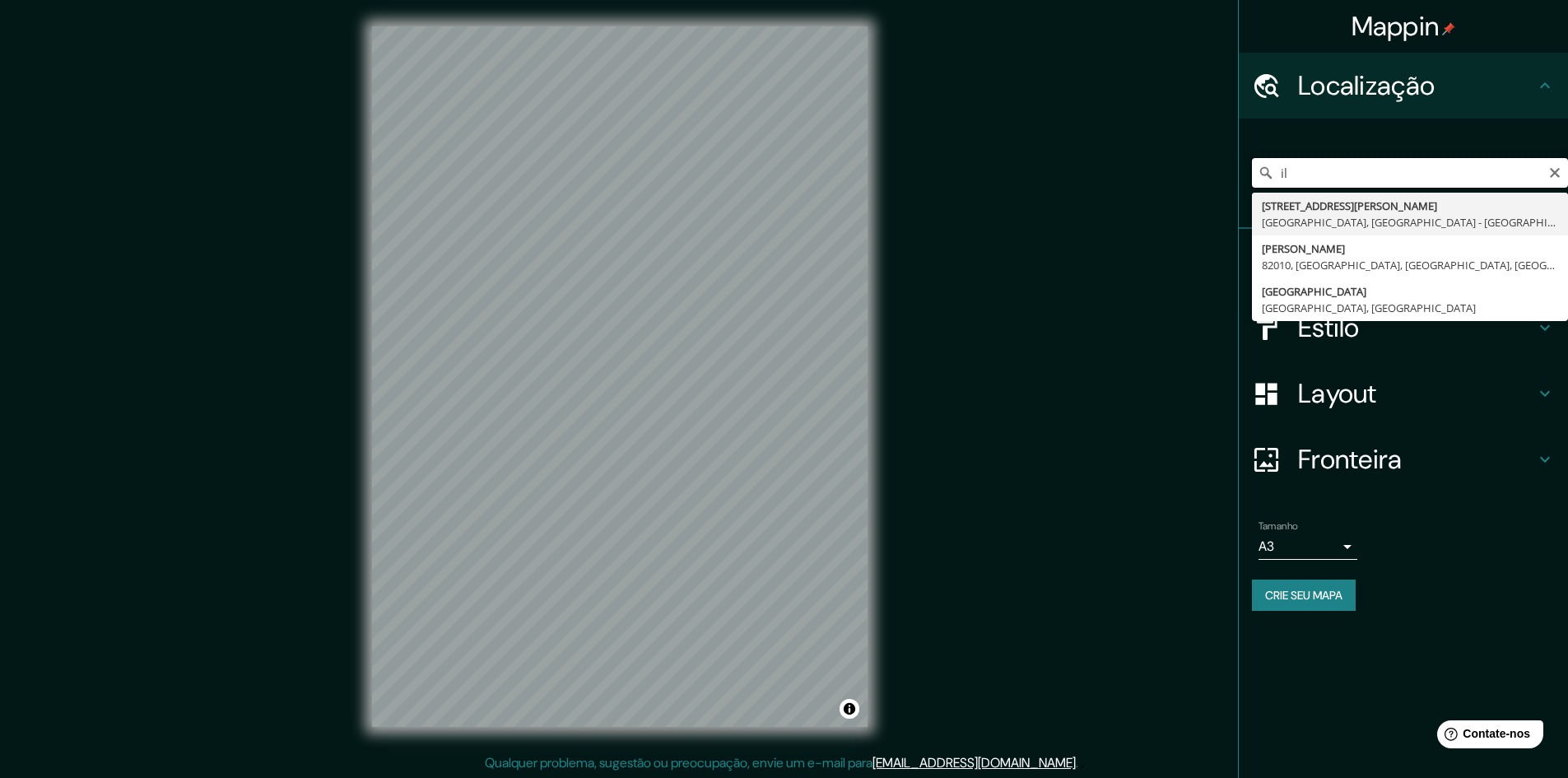
type input "l"
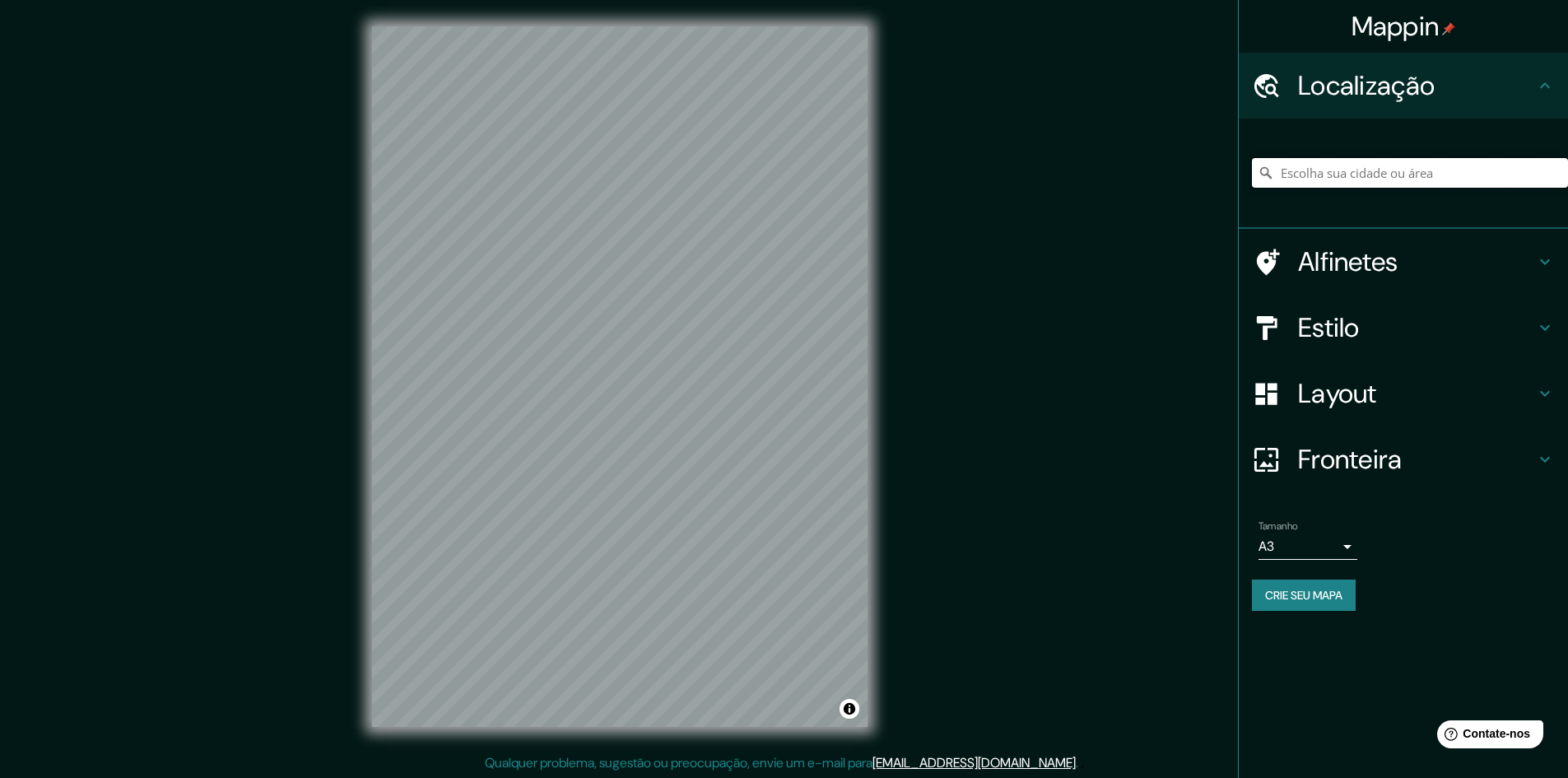
paste input "Av. [PERSON_NAME], 5390 - [GEOGRAPHIC_DATA], [GEOGRAPHIC_DATA] - [GEOGRAPHIC_DA…"
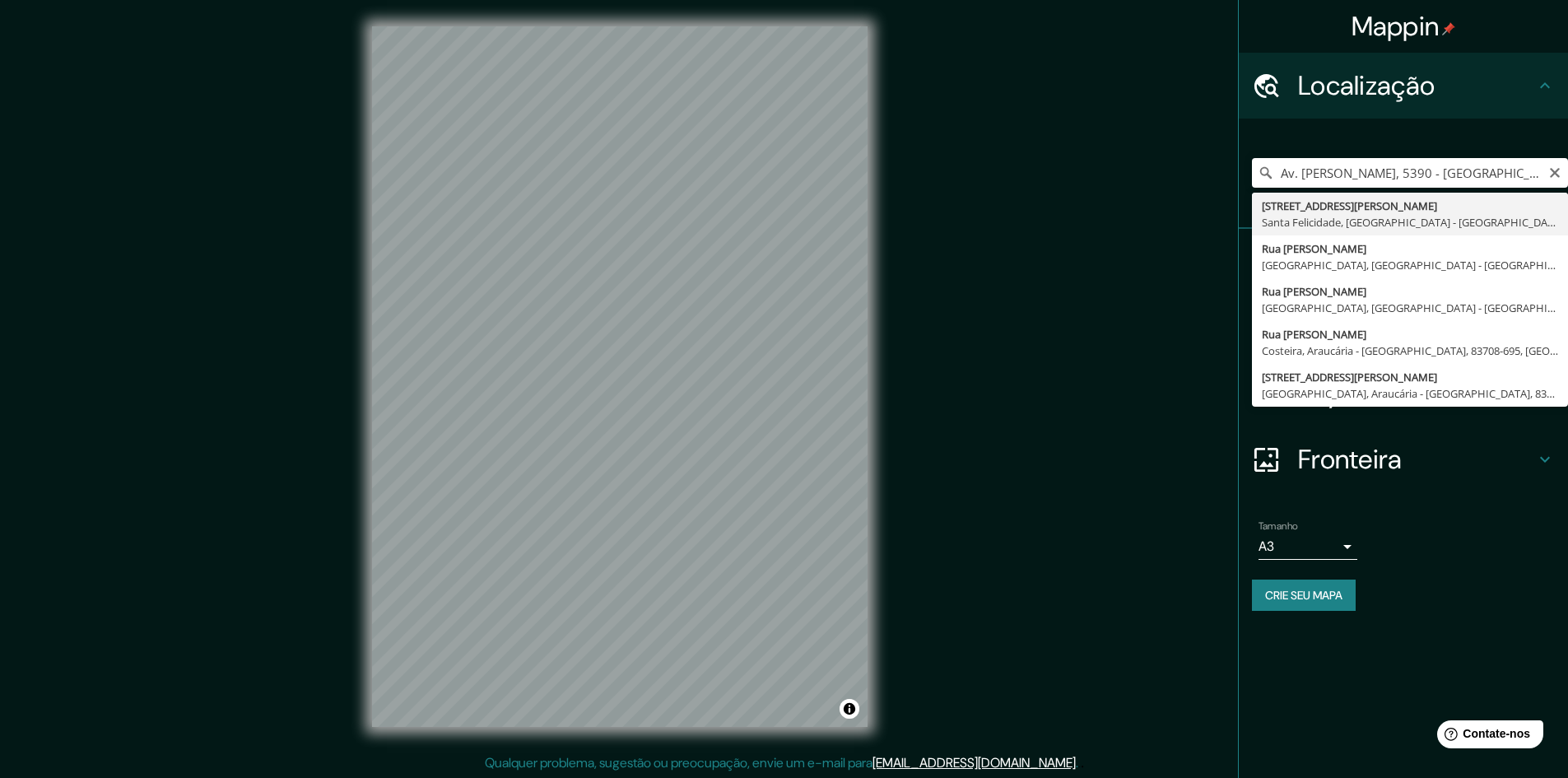
type input "[STREET_ADDRESS][PERSON_NAME]"
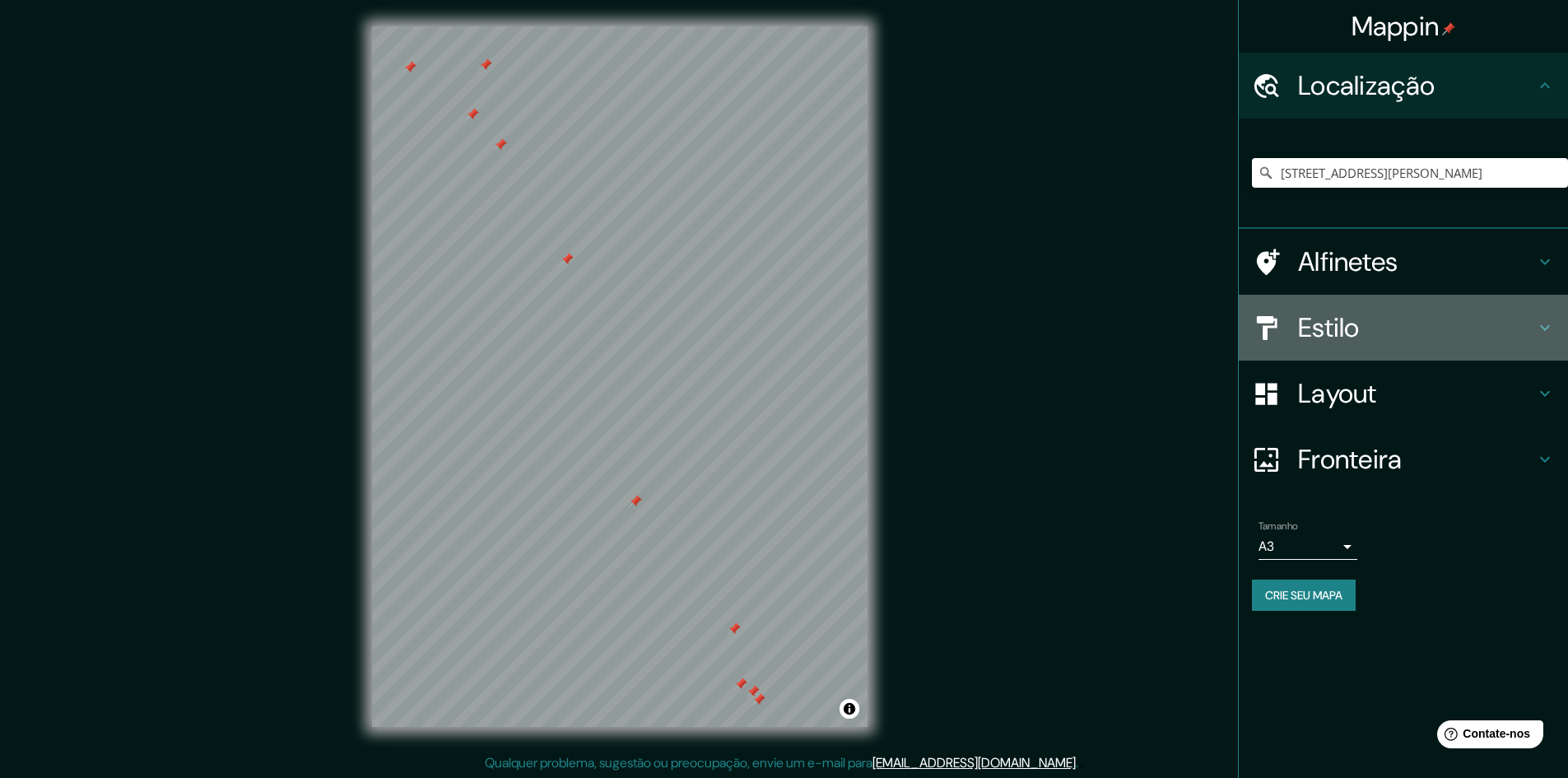
click at [1533, 321] on h4 "Estilo" at bounding box center [1417, 328] width 237 height 33
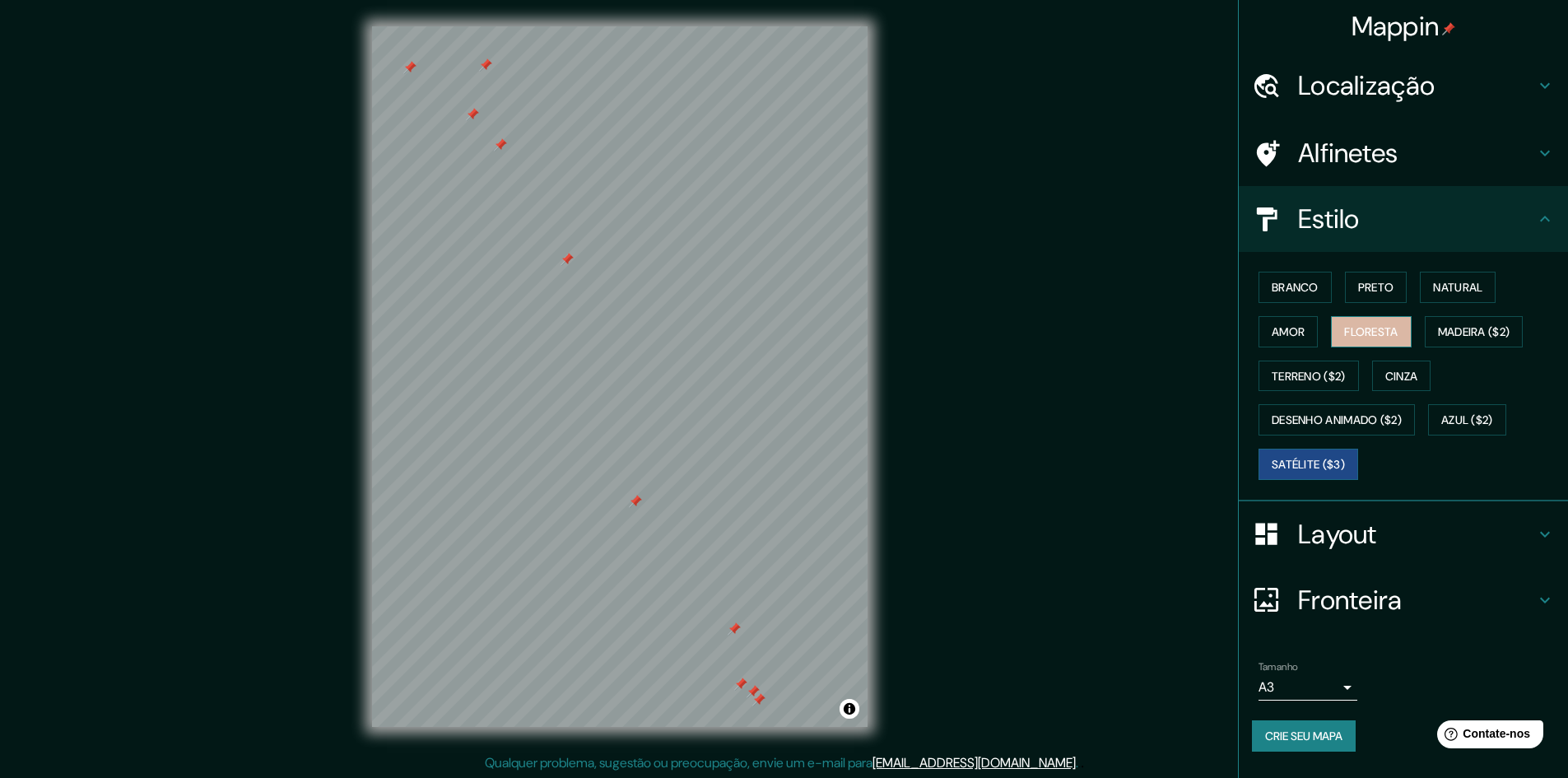
click at [1359, 334] on font "Floresta" at bounding box center [1371, 331] width 54 height 15
click at [1343, 735] on font "Crie seu mapa" at bounding box center [1303, 736] width 77 height 15
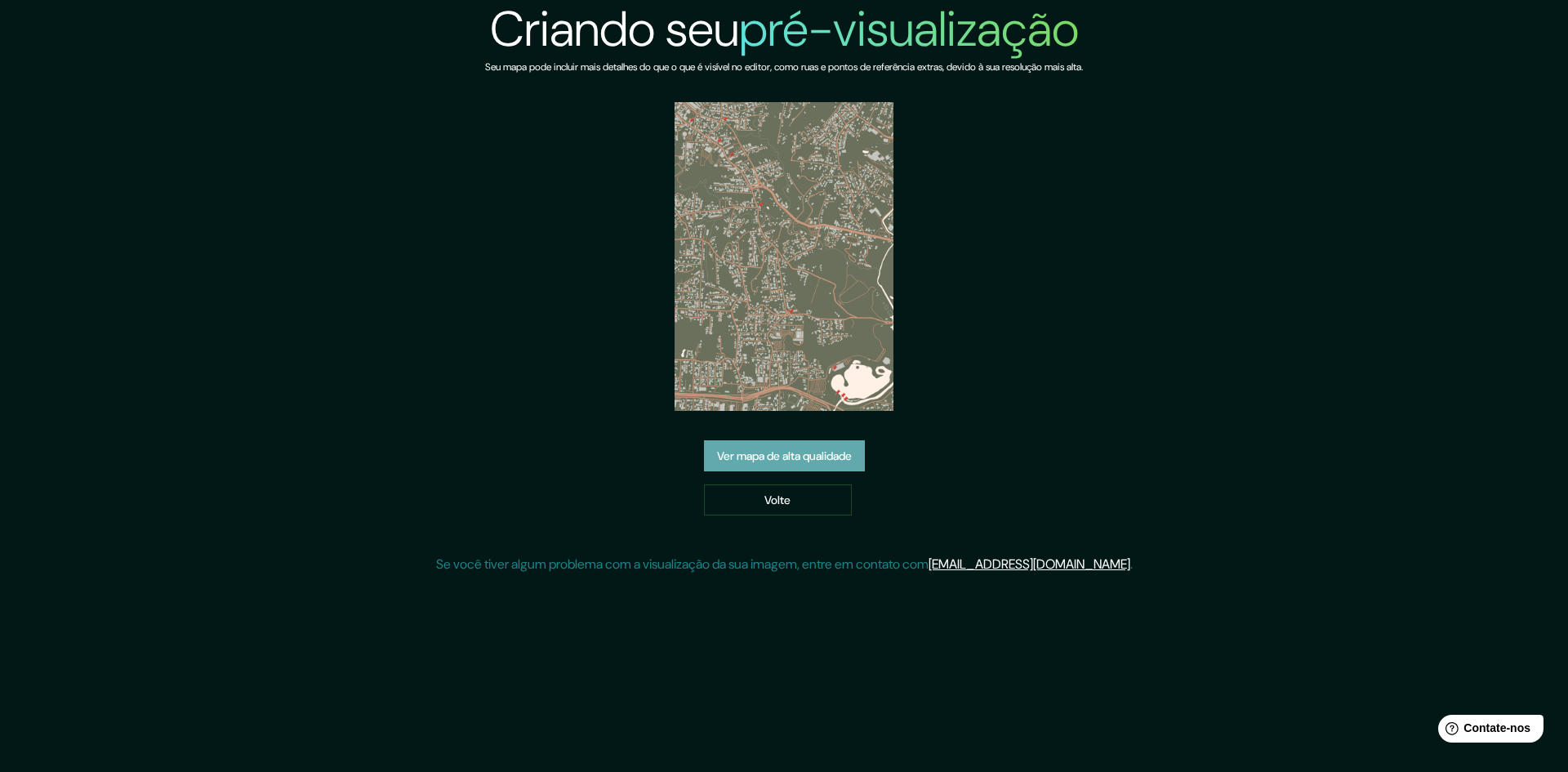
click at [806, 446] on font "Ver mapa de alta qualidade" at bounding box center [784, 456] width 135 height 21
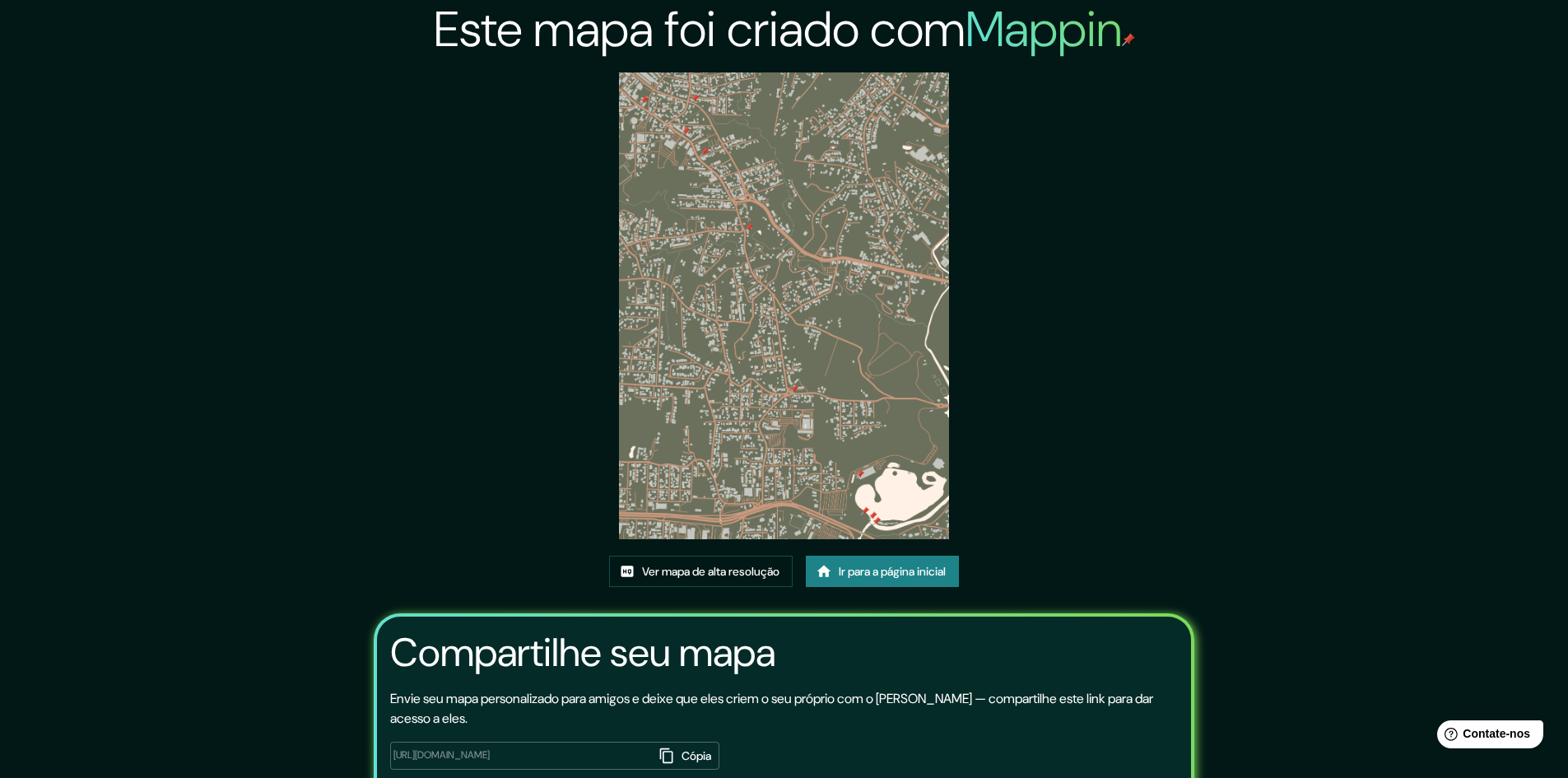
drag, startPoint x: 1373, startPoint y: 195, endPoint x: 1344, endPoint y: 183, distance: 31.4
click at [1373, 194] on div "Este mapa foi criado com [PERSON_NAME] Ver mapa de alta resolução Ir para a pág…" at bounding box center [784, 440] width 1568 height 881
